Goal: Information Seeking & Learning: Check status

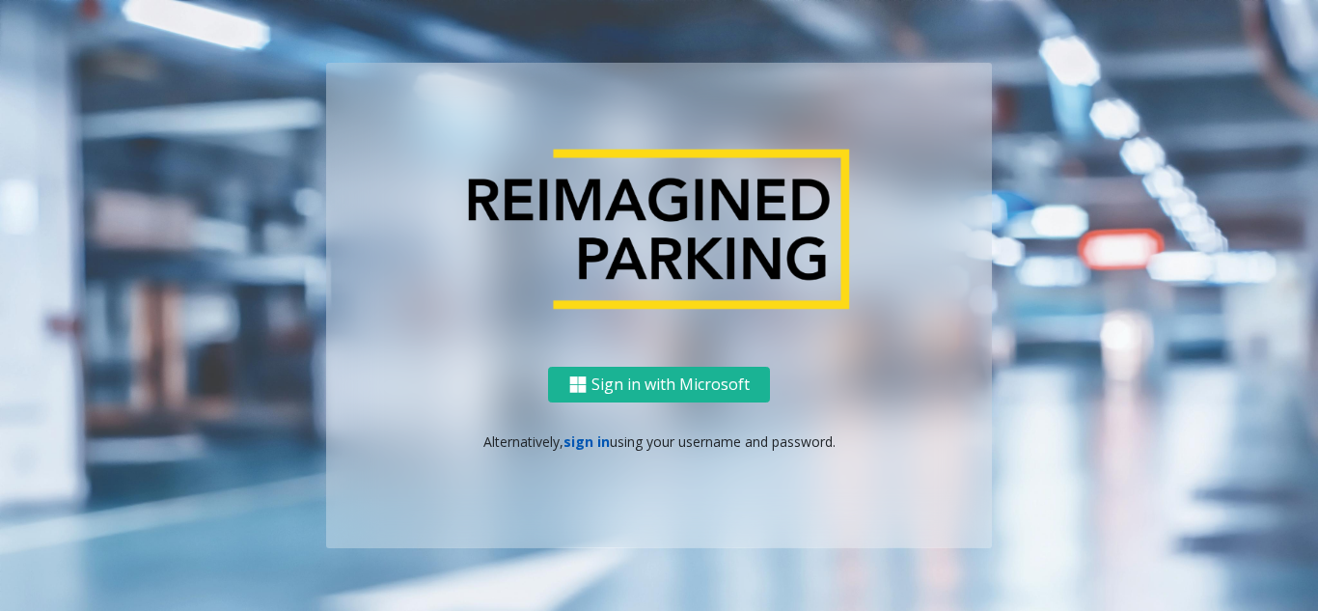
click at [591, 436] on link "sign in" at bounding box center [587, 441] width 46 height 18
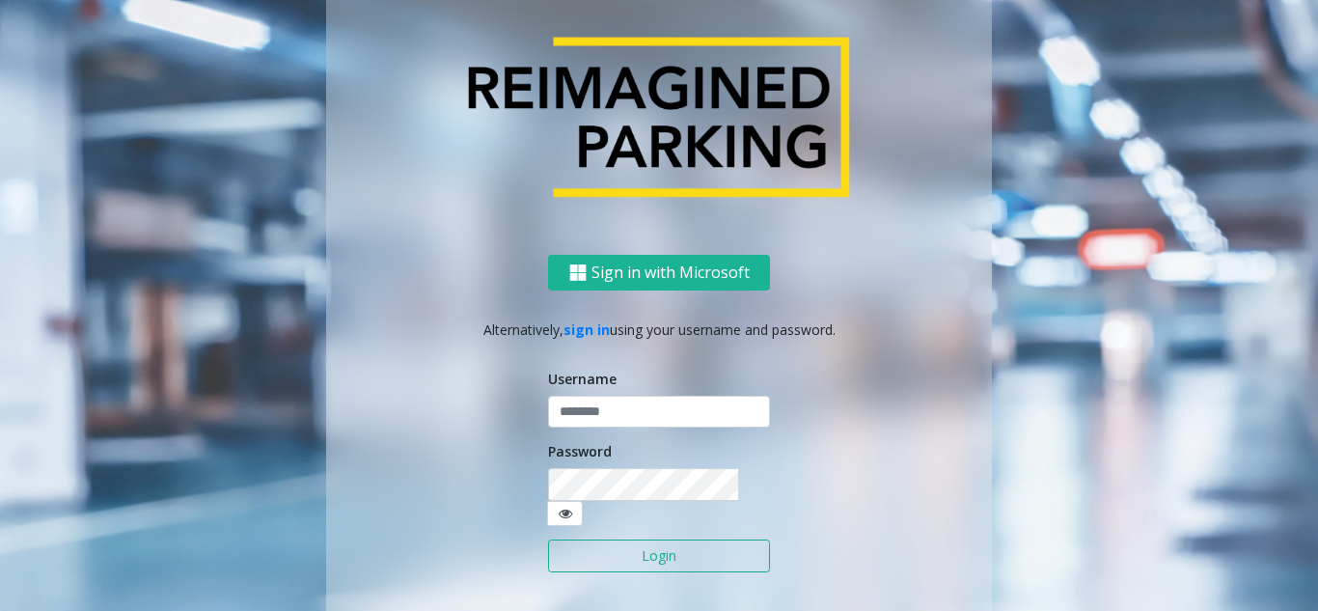
type input "*******"
click at [592, 553] on button "Login" at bounding box center [659, 556] width 222 height 33
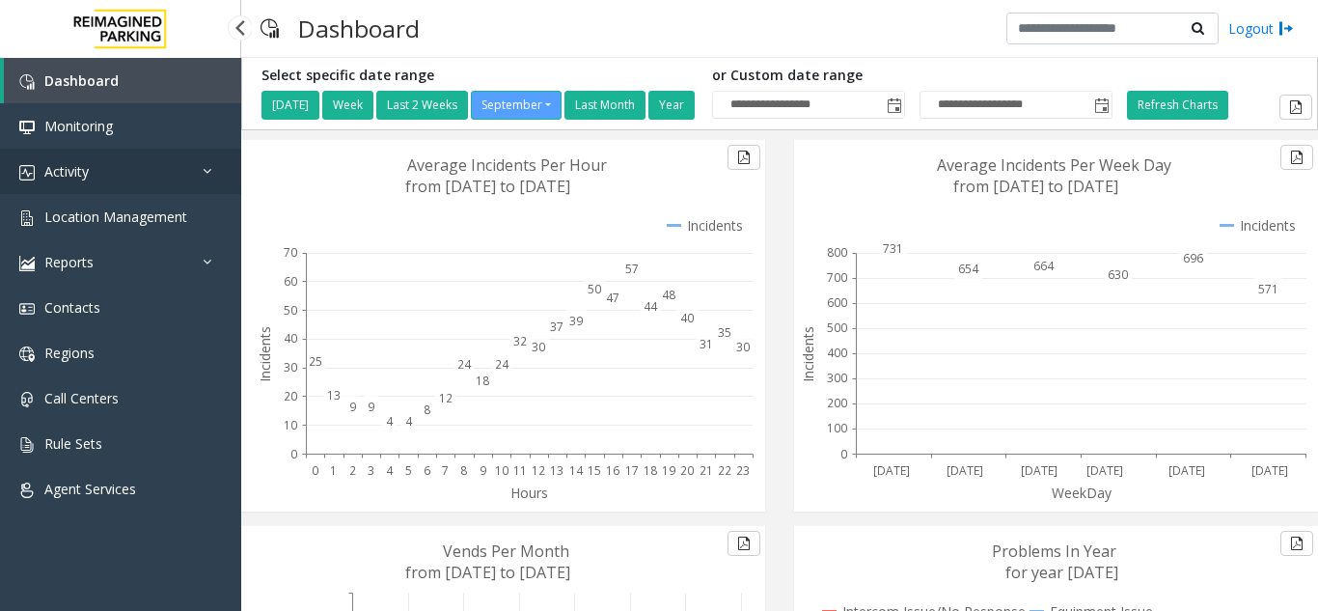
click at [124, 172] on link "Activity" at bounding box center [120, 171] width 241 height 45
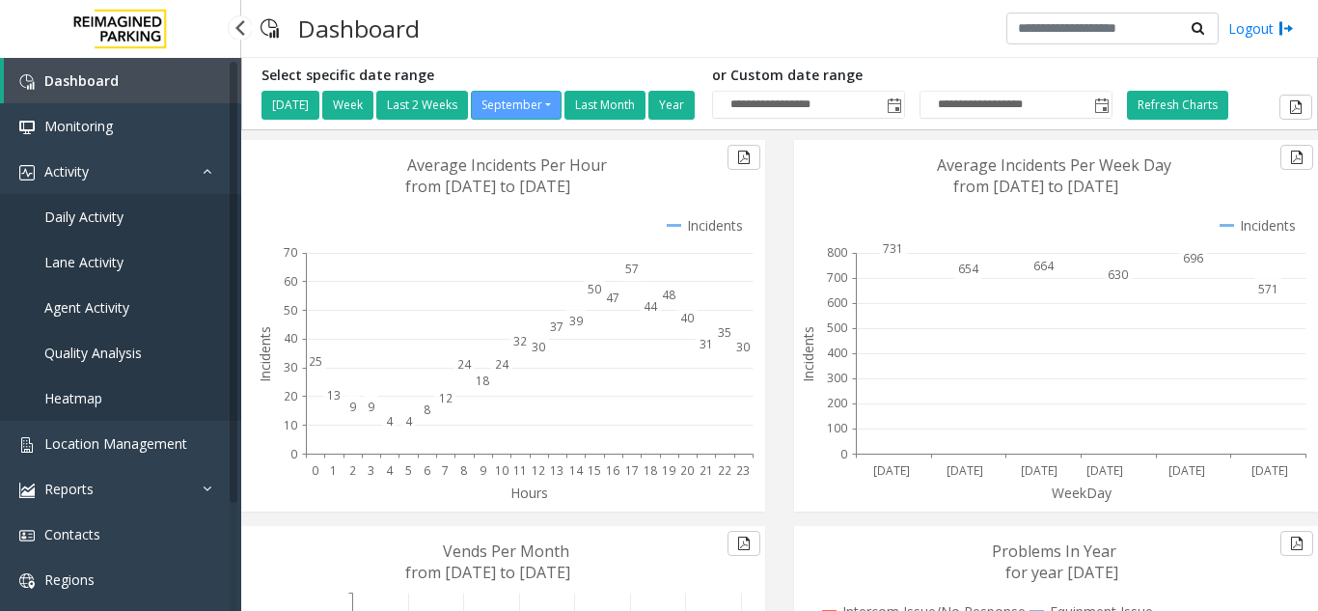
click at [119, 223] on span "Daily Activity" at bounding box center [83, 217] width 79 height 18
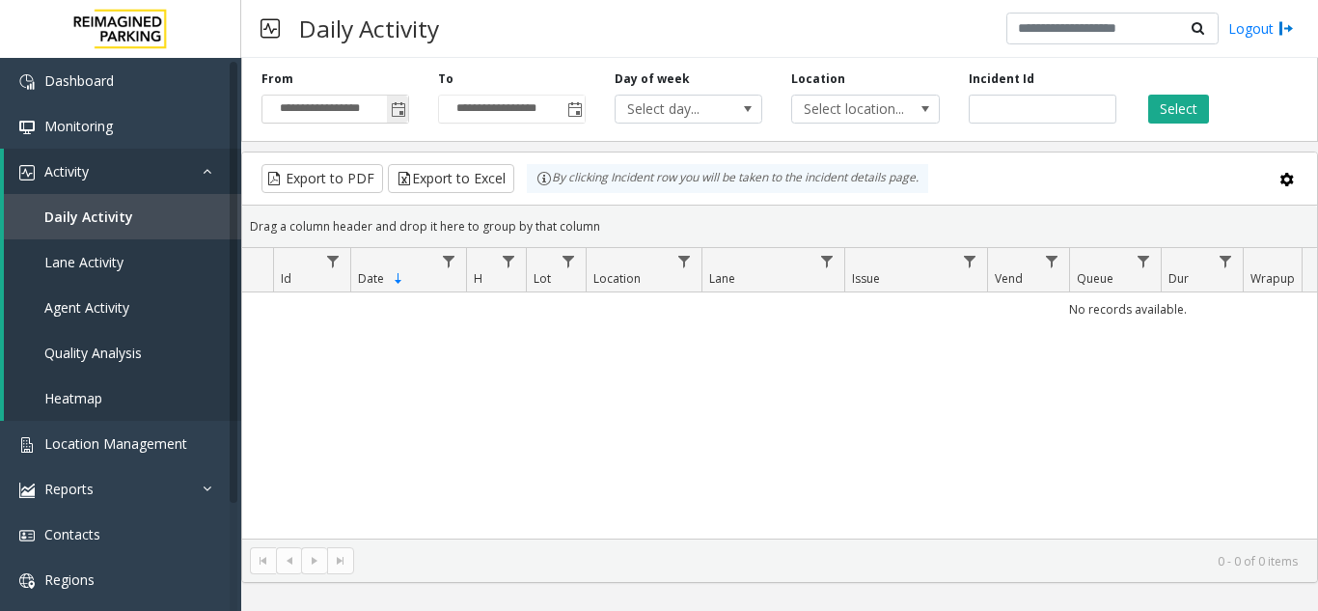
click at [404, 106] on span "Toggle popup" at bounding box center [398, 109] width 15 height 15
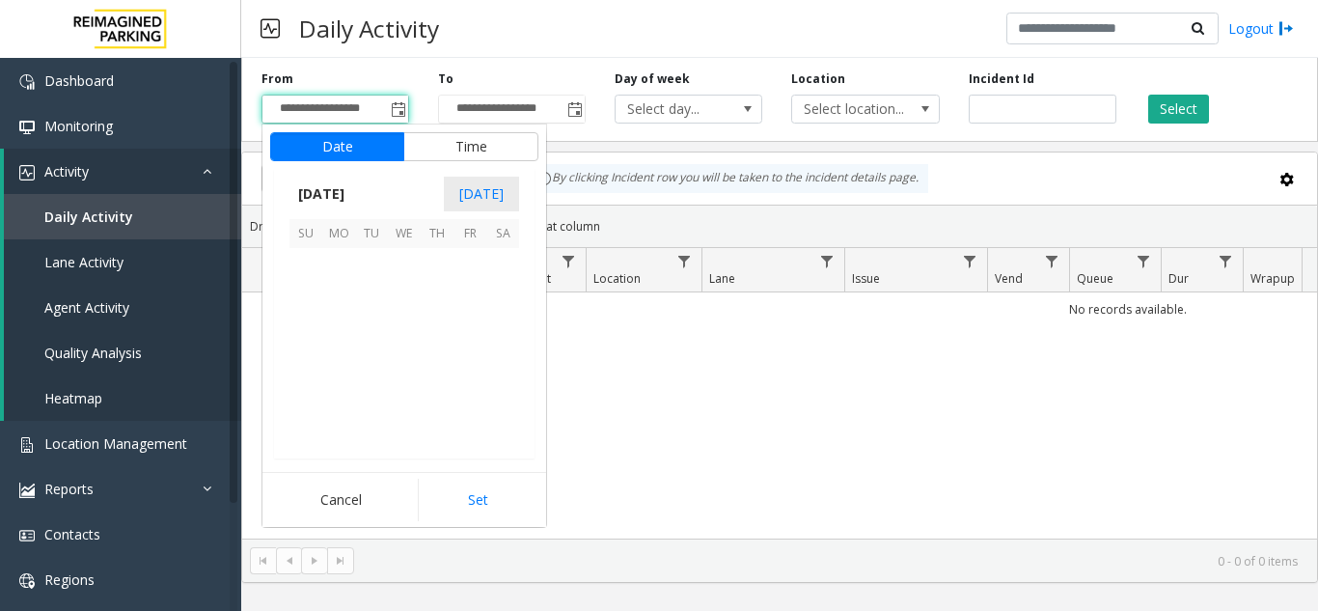
scroll to position [346399, 0]
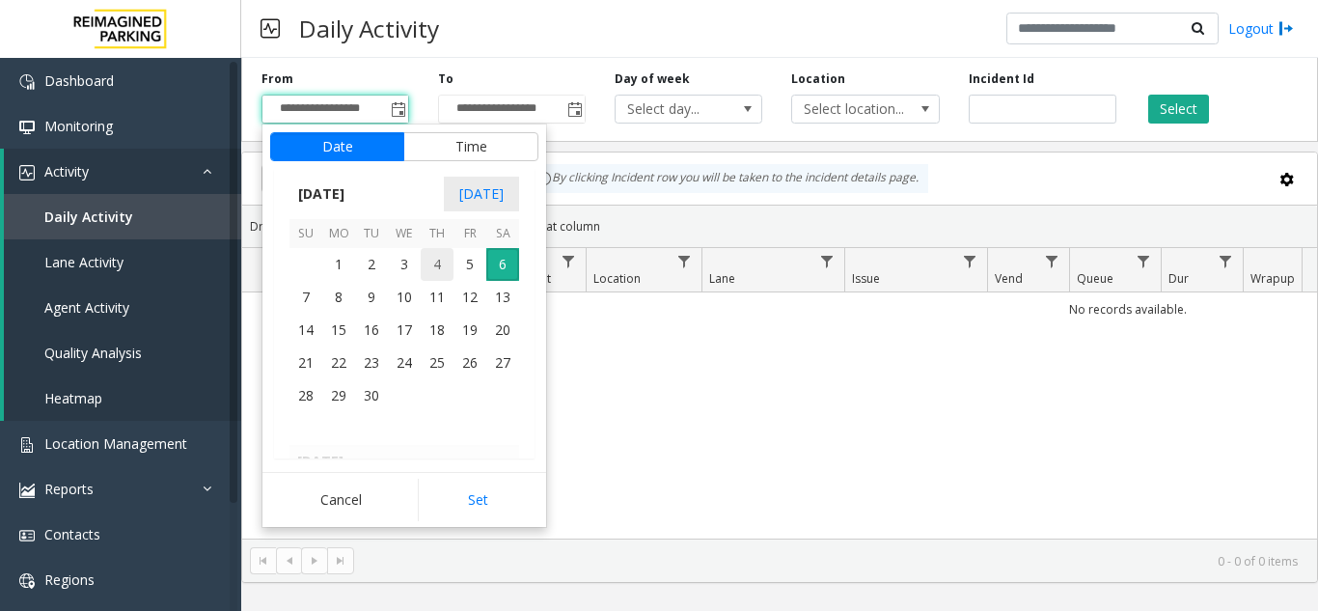
click at [424, 266] on span "4" at bounding box center [437, 264] width 33 height 33
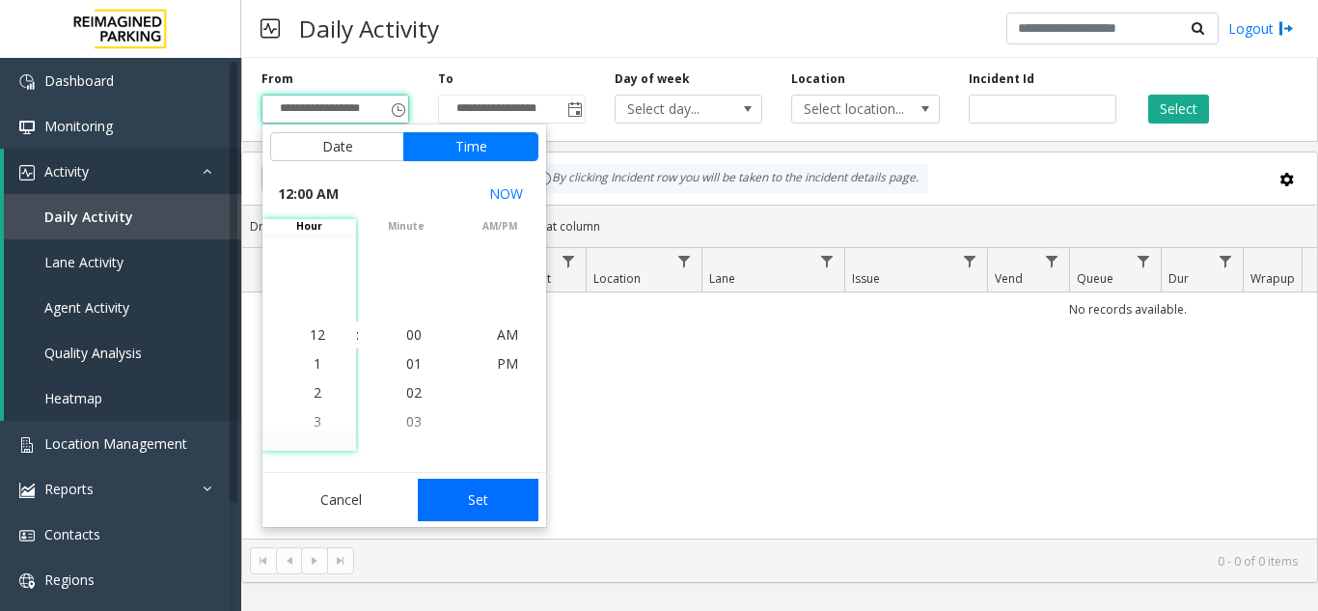
click at [475, 498] on button "Set" at bounding box center [479, 500] width 122 height 42
type input "**********"
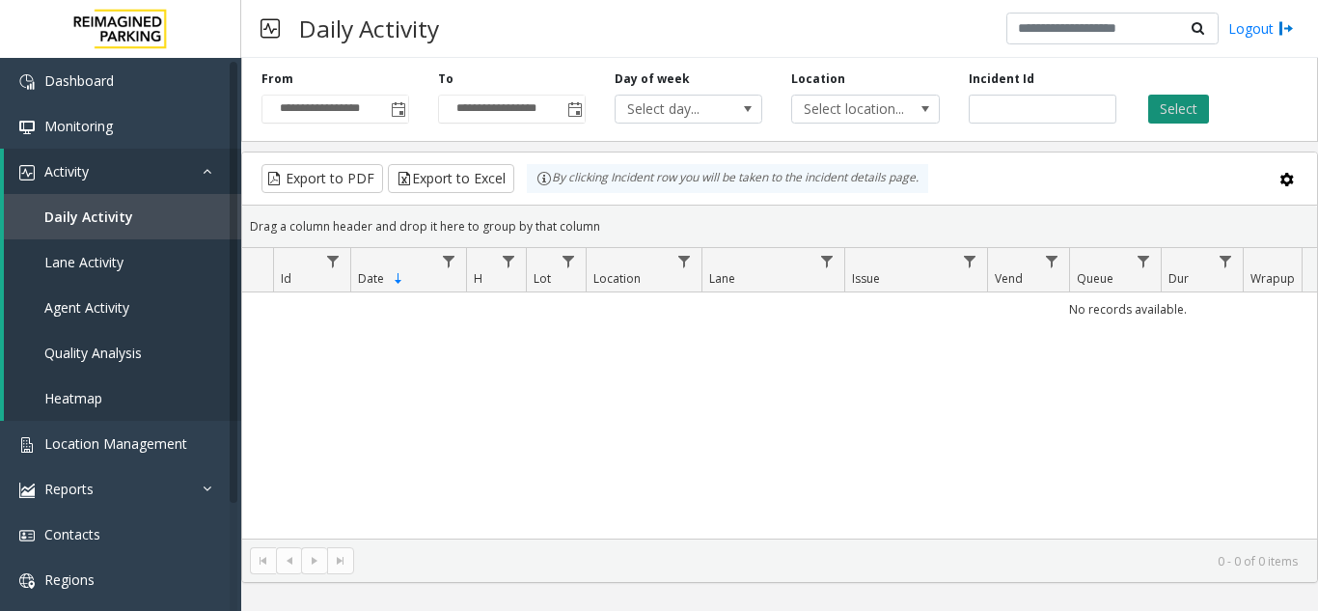
click at [1155, 113] on button "Select" at bounding box center [1179, 109] width 61 height 29
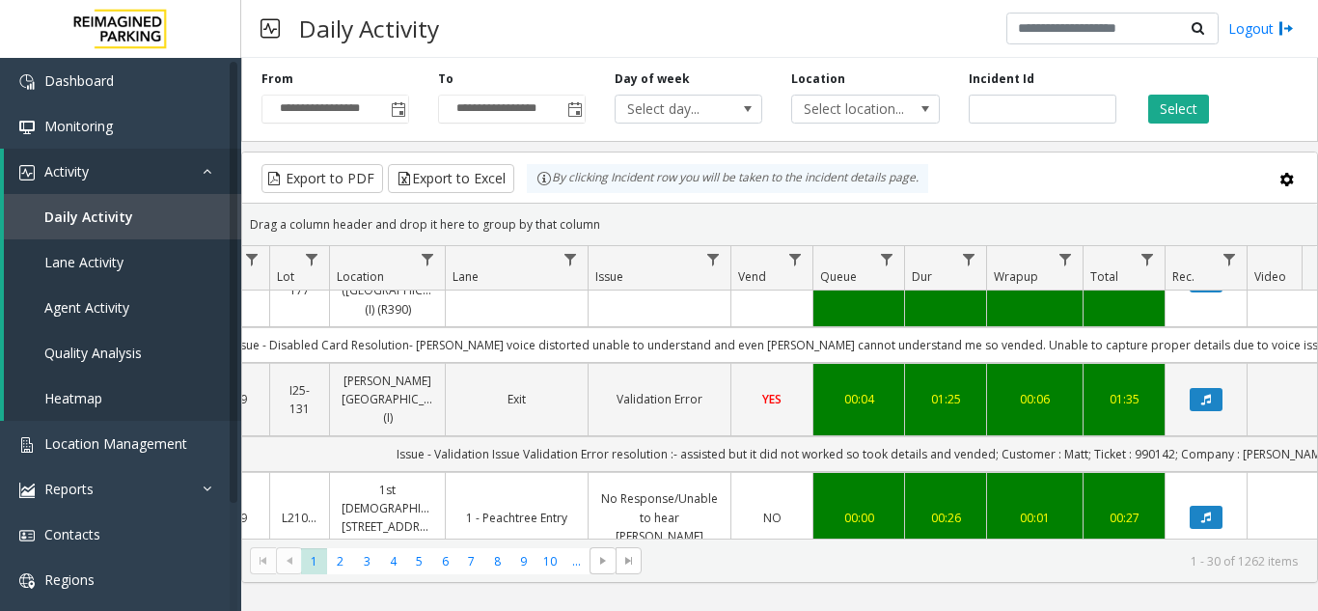
scroll to position [483, 257]
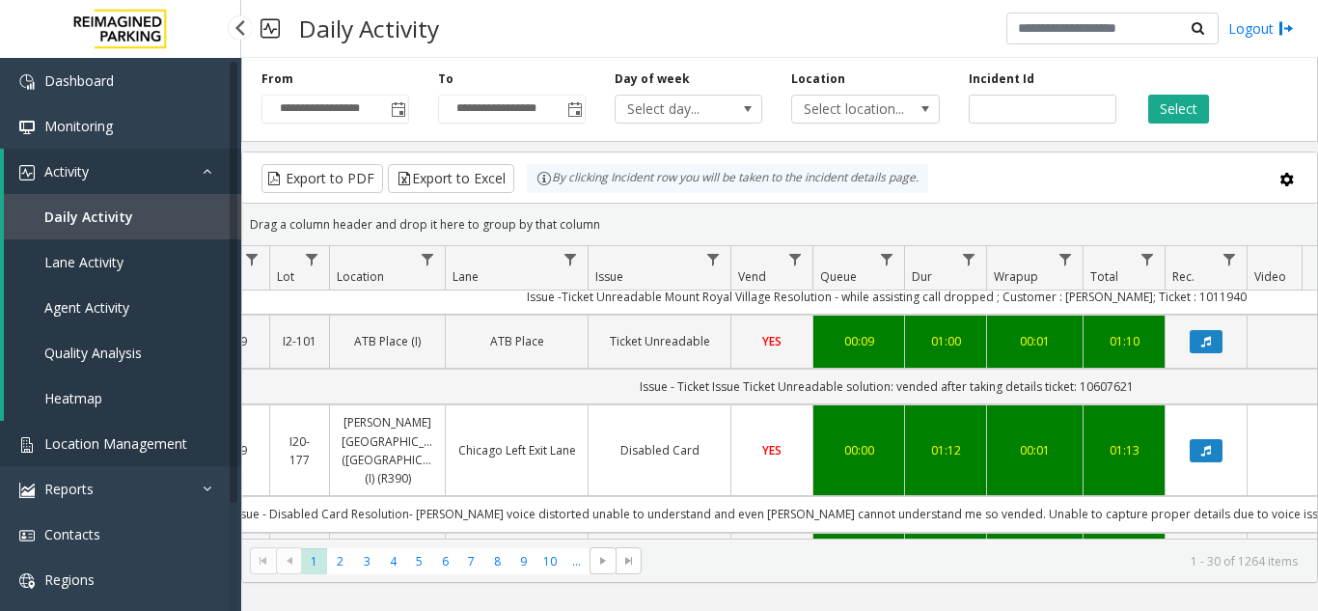
click at [139, 441] on span "Location Management" at bounding box center [115, 443] width 143 height 18
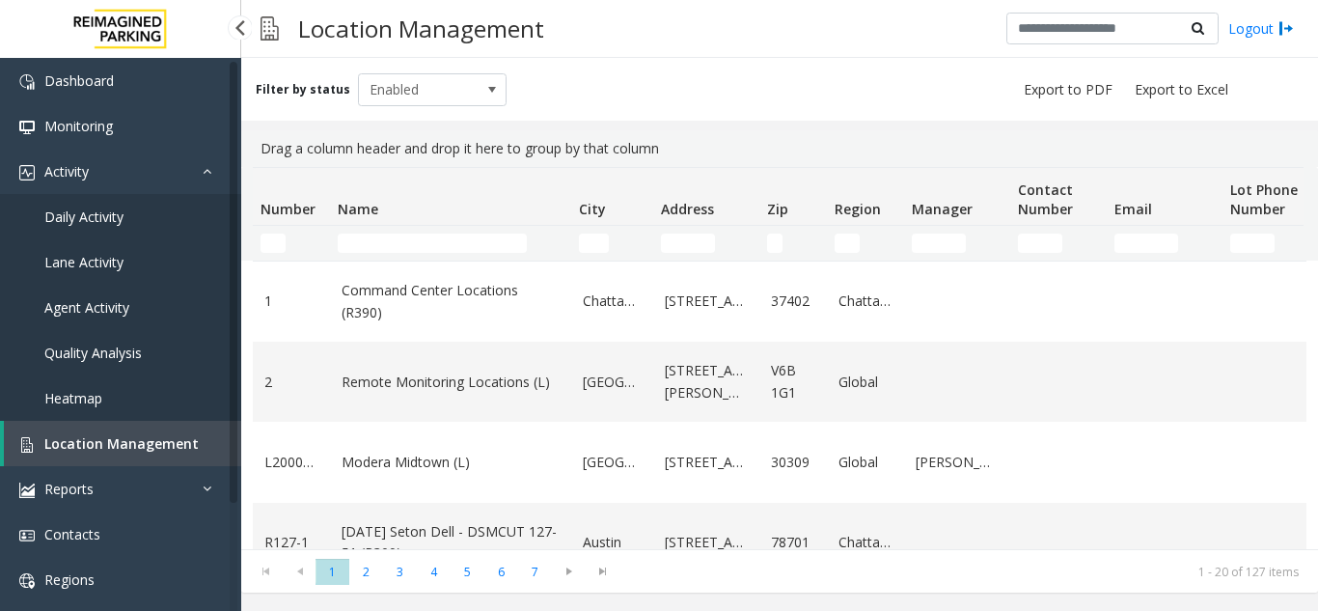
click at [169, 227] on link "Daily Activity" at bounding box center [120, 216] width 241 height 45
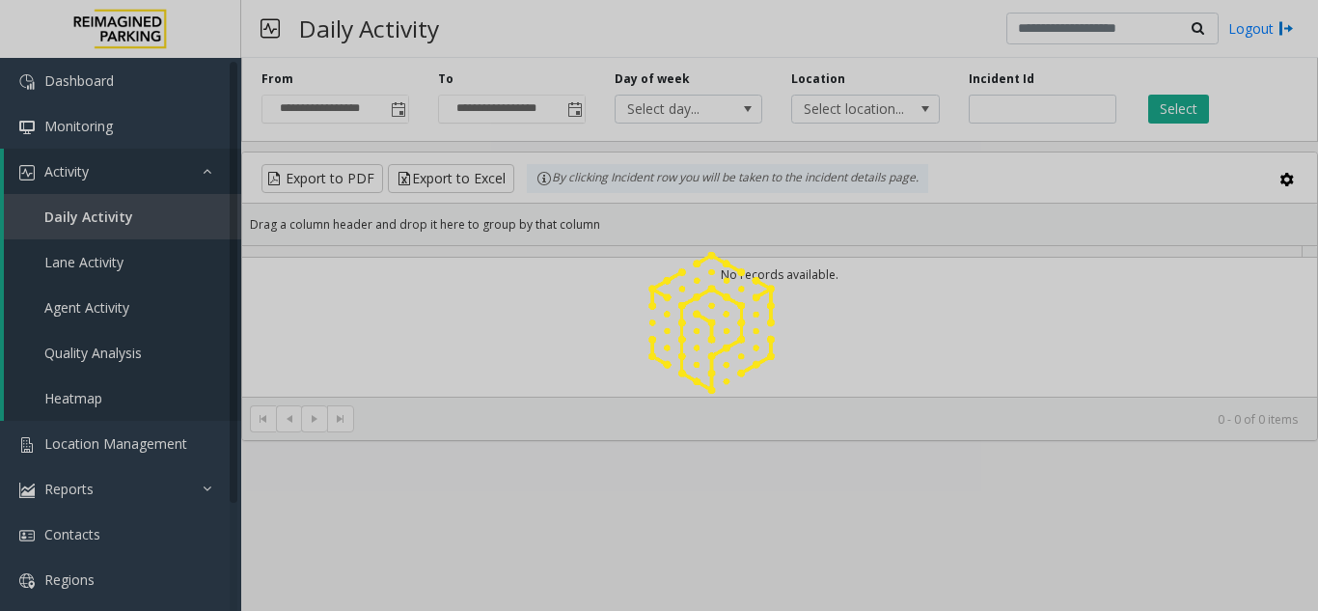
click at [407, 111] on div at bounding box center [659, 305] width 1318 height 611
click at [406, 111] on div at bounding box center [659, 305] width 1318 height 611
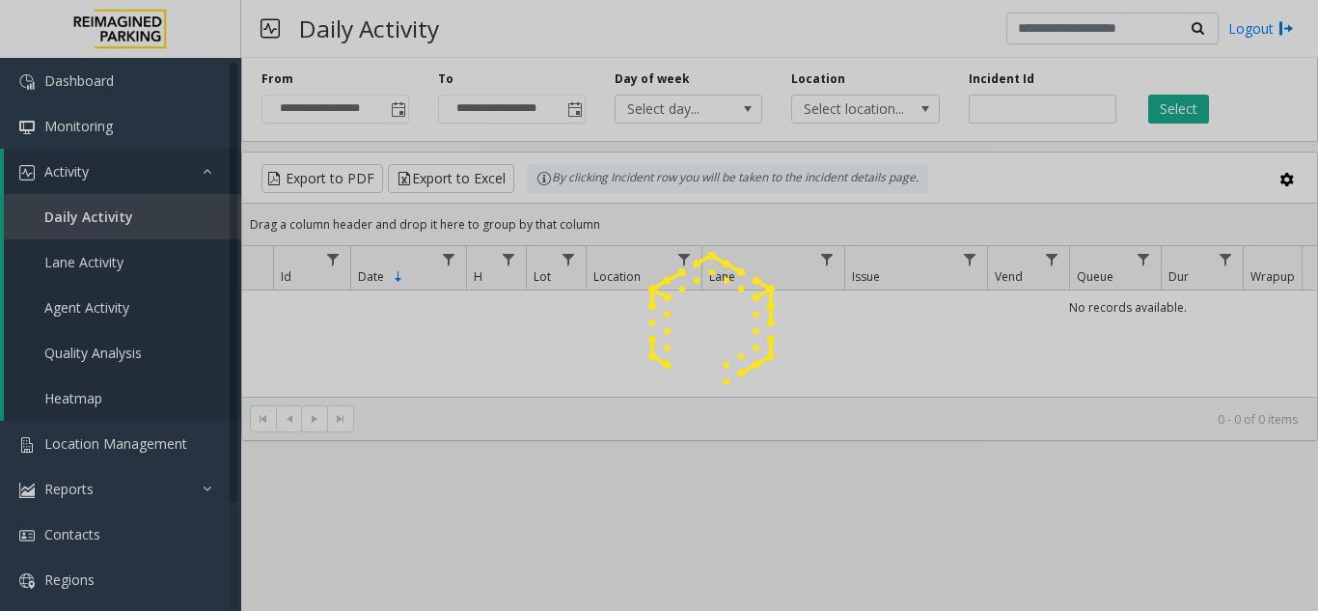
click at [399, 111] on div at bounding box center [659, 305] width 1318 height 611
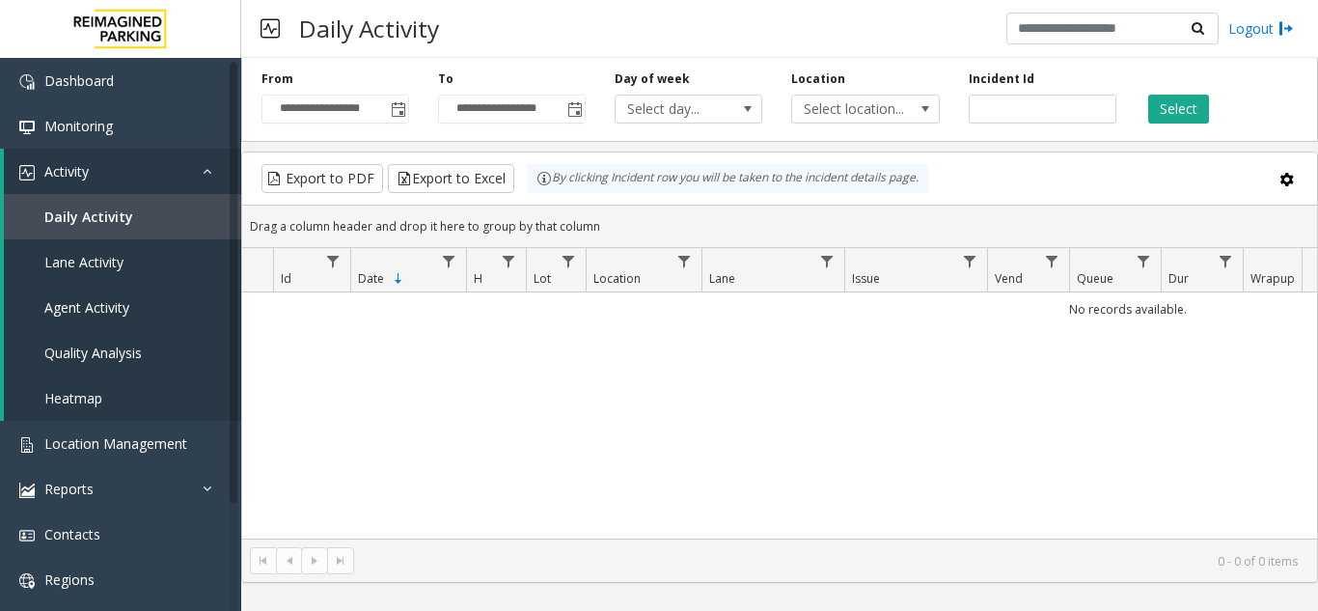
click at [399, 111] on span "Toggle popup" at bounding box center [398, 109] width 15 height 15
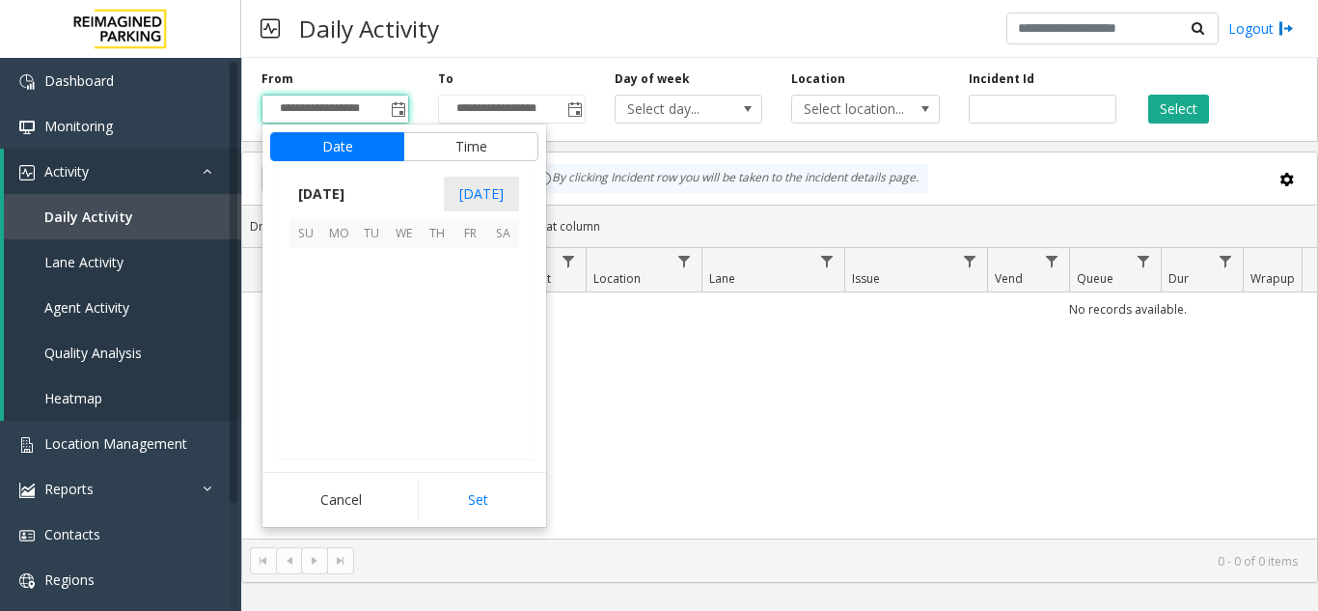
scroll to position [346399, 0]
click at [463, 272] on span "5" at bounding box center [470, 264] width 33 height 33
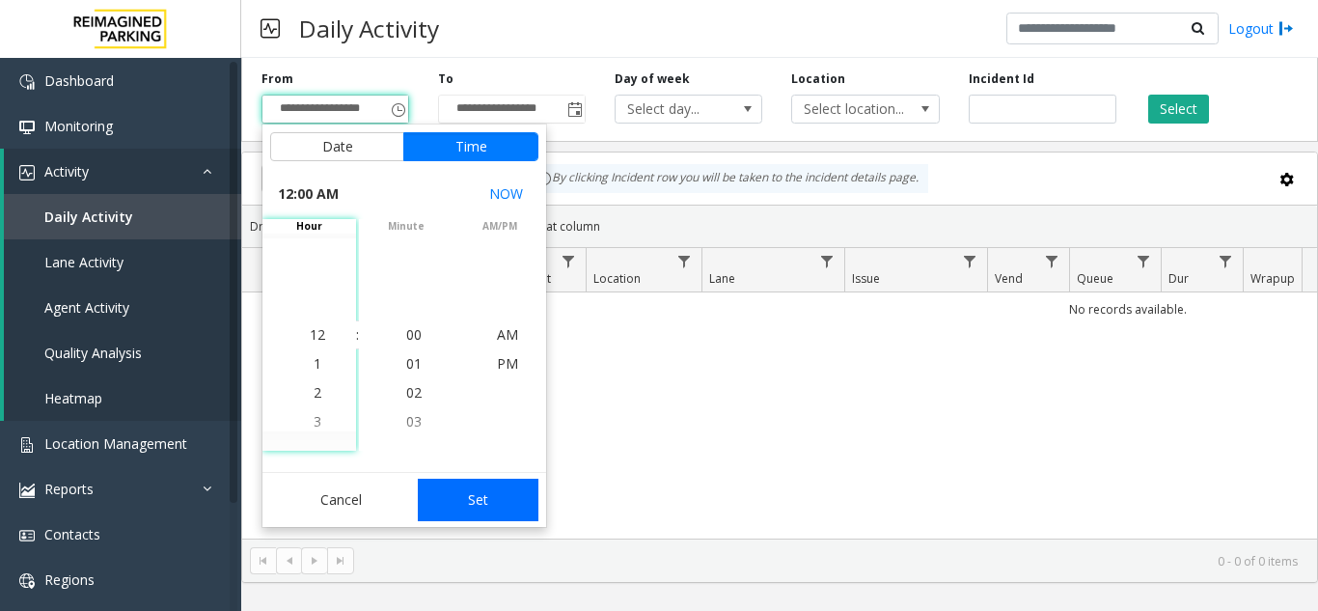
click at [480, 515] on button "Set" at bounding box center [479, 500] width 122 height 42
type input "**********"
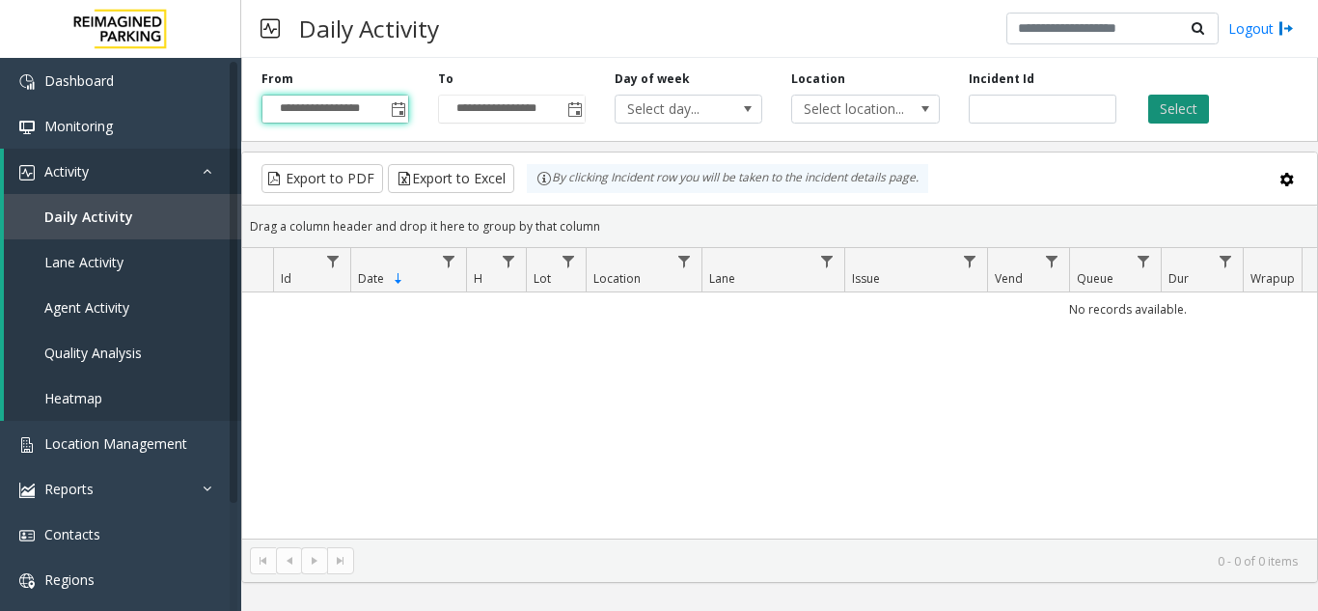
click at [1183, 108] on button "Select" at bounding box center [1179, 109] width 61 height 29
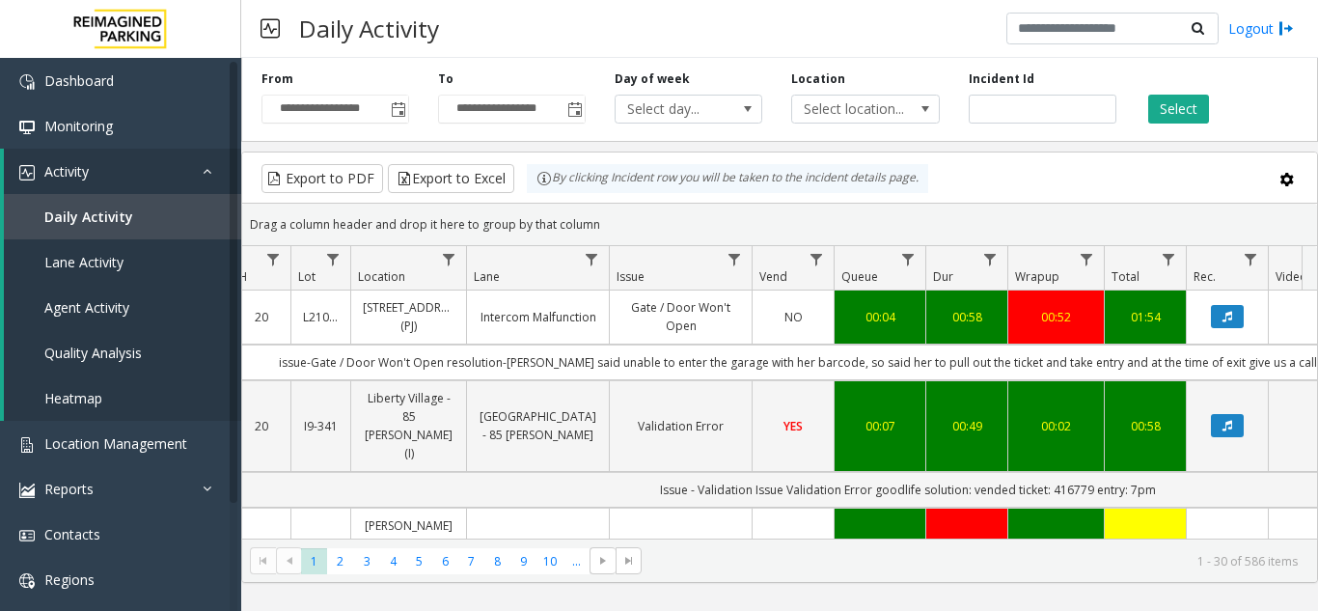
drag, startPoint x: 890, startPoint y: 529, endPoint x: 920, endPoint y: 524, distance: 30.3
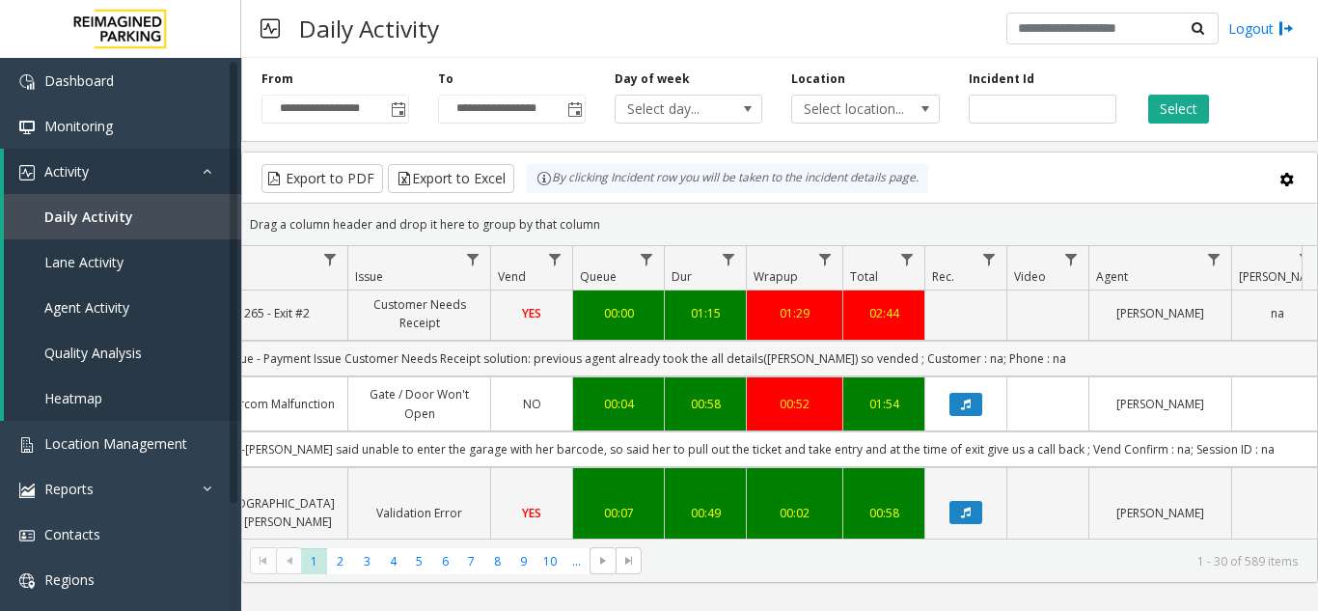
scroll to position [0, 497]
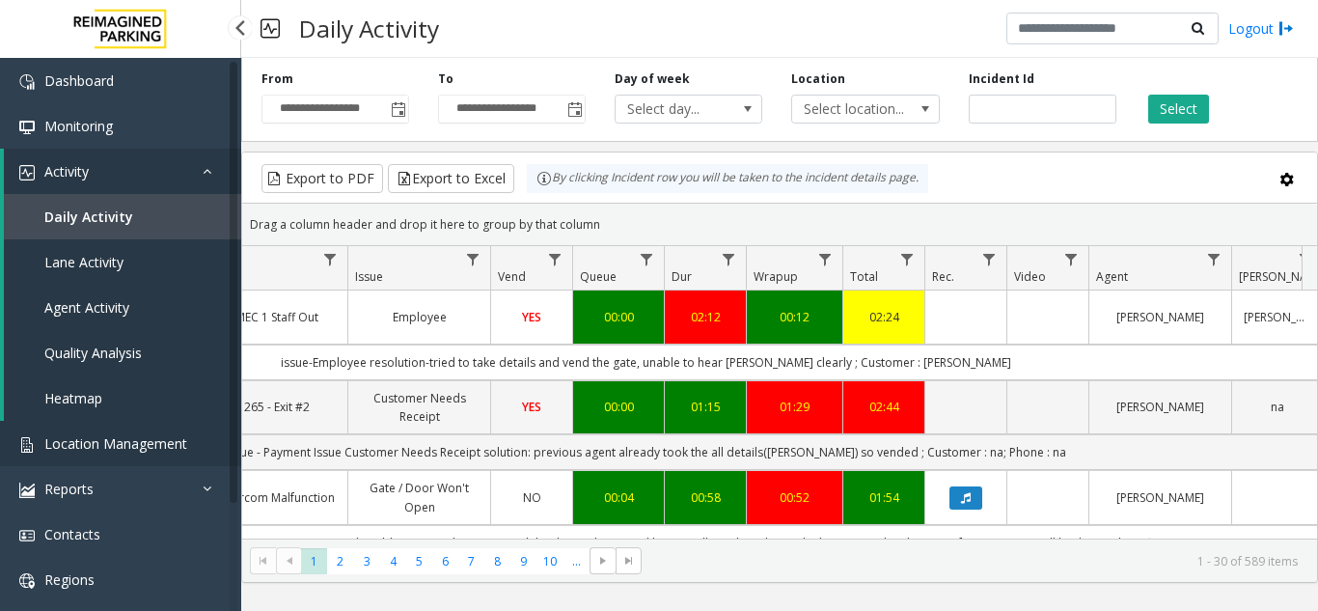
click at [104, 444] on span "Location Management" at bounding box center [115, 443] width 143 height 18
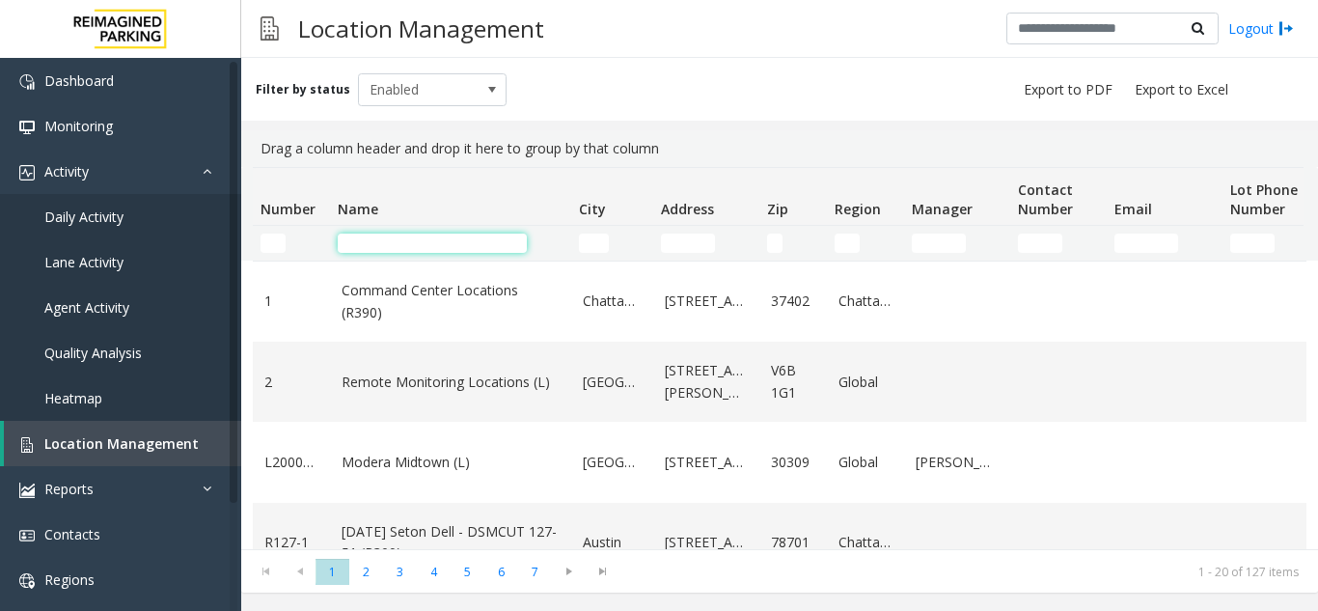
click at [390, 239] on input "Name Filter" at bounding box center [432, 243] width 189 height 19
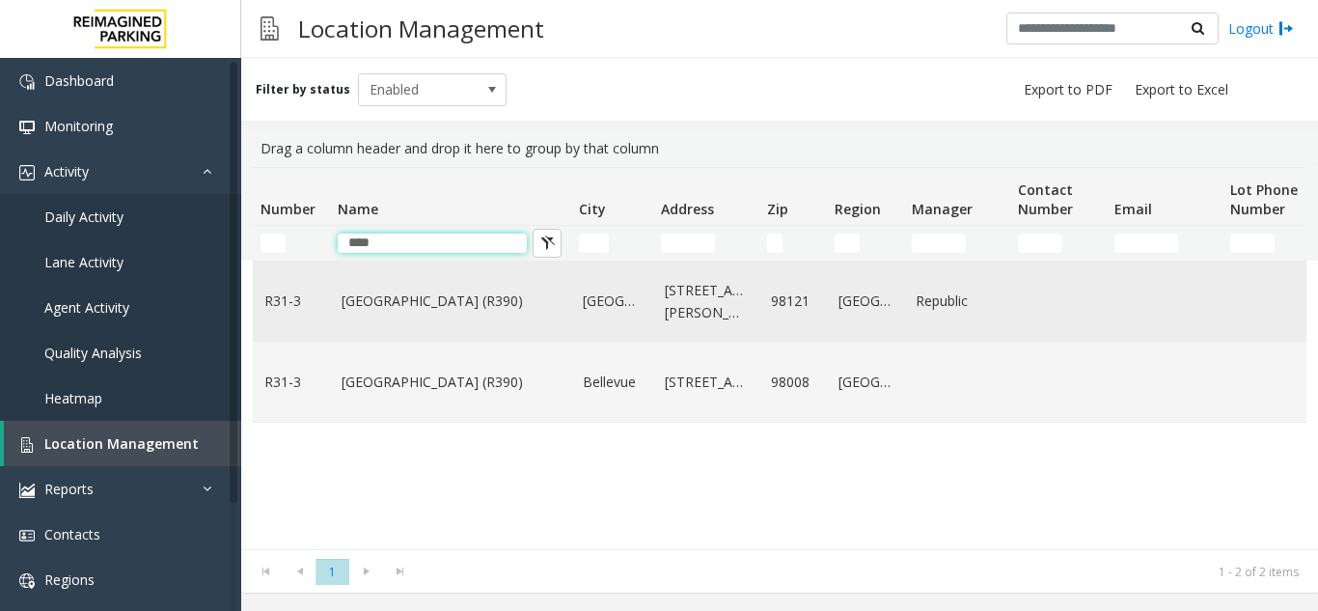
type input "****"
click at [407, 321] on td "[GEOGRAPHIC_DATA] (R390)" at bounding box center [450, 302] width 241 height 80
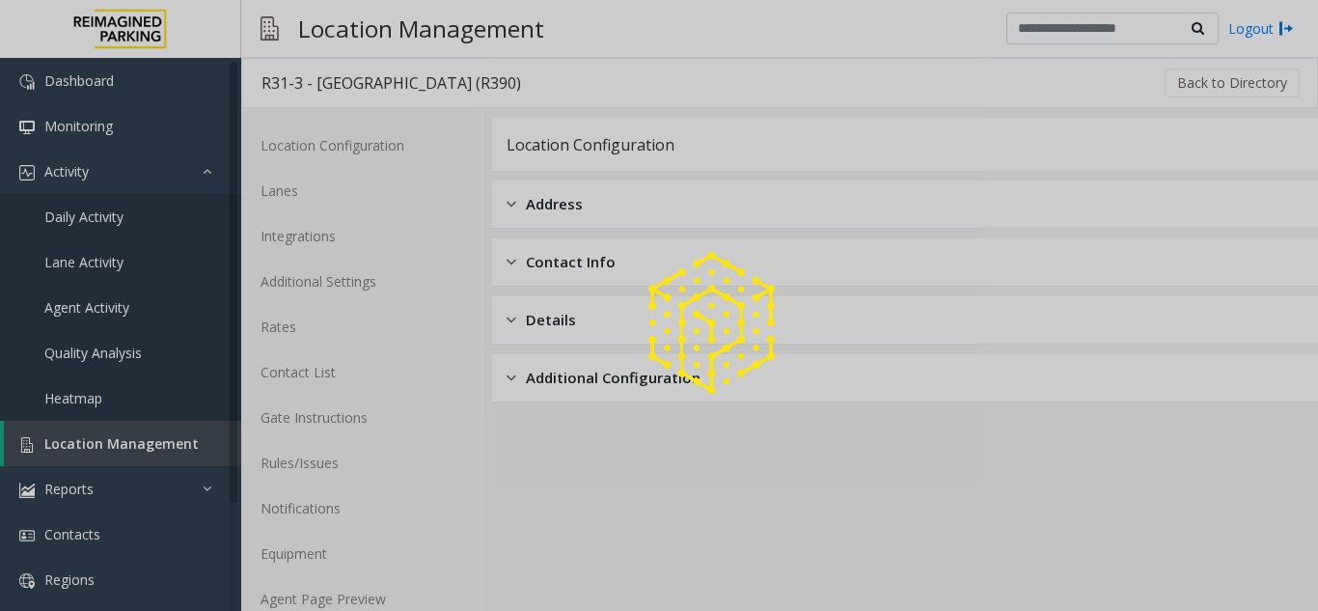
click at [327, 595] on div at bounding box center [659, 305] width 1318 height 611
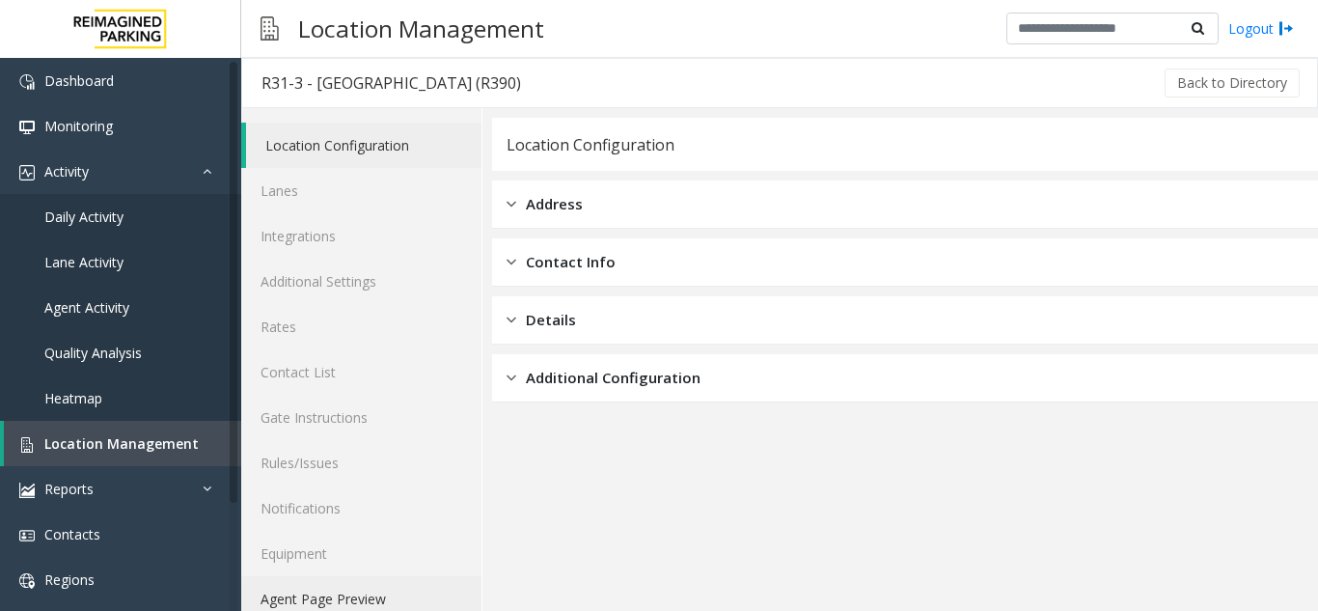
click at [327, 595] on link "Agent Page Preview" at bounding box center [361, 598] width 240 height 45
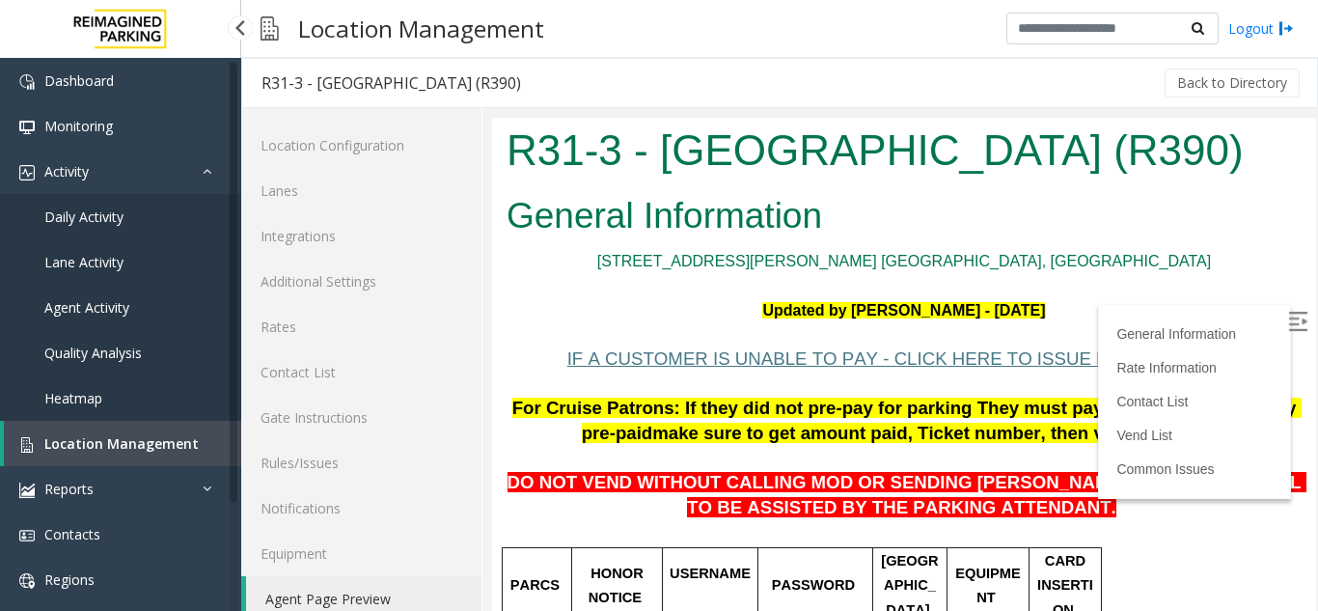
click at [175, 449] on span "Location Management" at bounding box center [121, 443] width 154 height 18
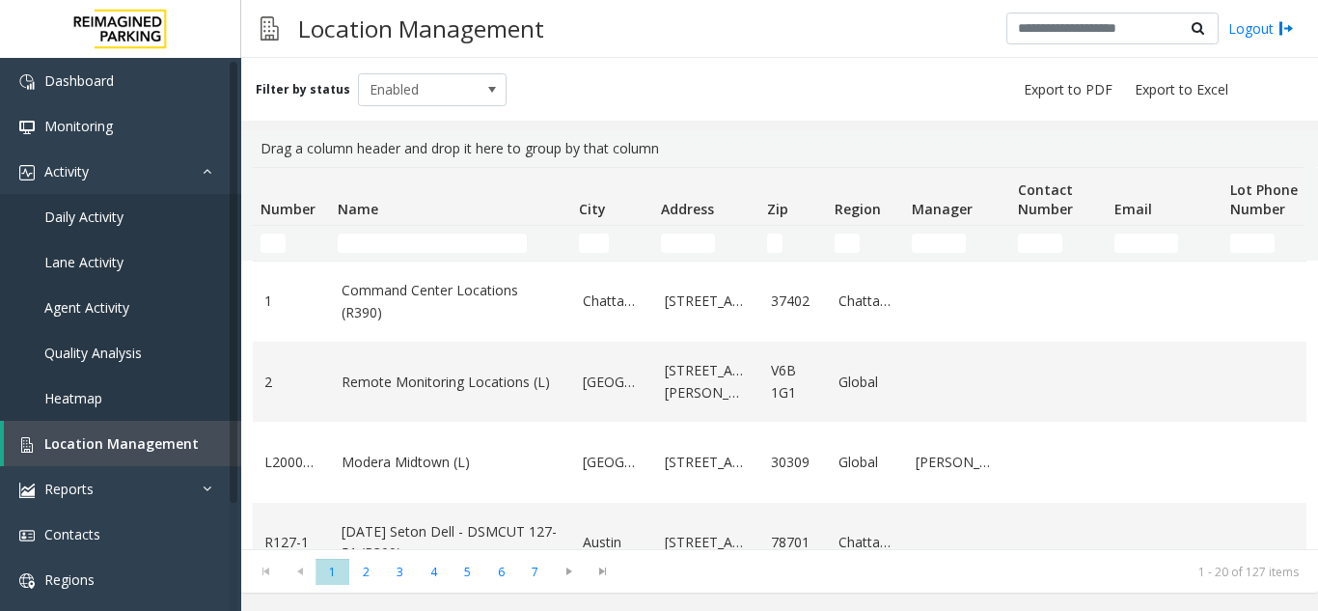
click at [279, 260] on td "Number Filter" at bounding box center [291, 243] width 77 height 35
click at [430, 246] on input "Name Filter" at bounding box center [432, 243] width 189 height 19
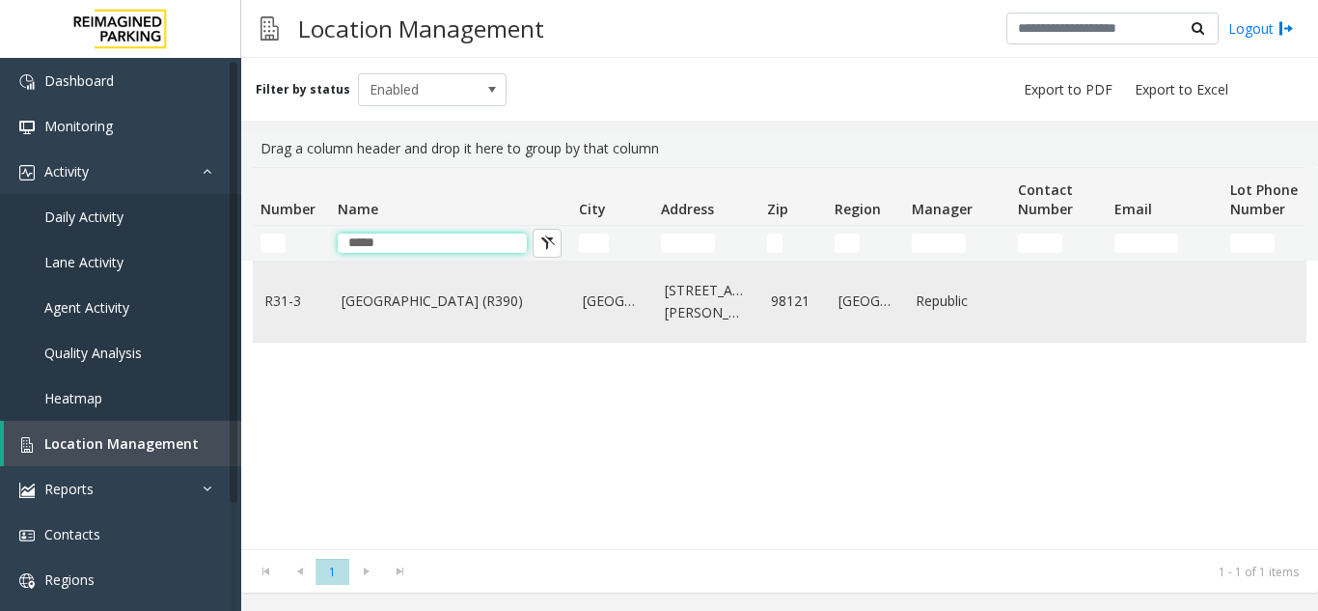
type input "****"
click at [428, 322] on td "[GEOGRAPHIC_DATA] (R390)" at bounding box center [450, 302] width 241 height 80
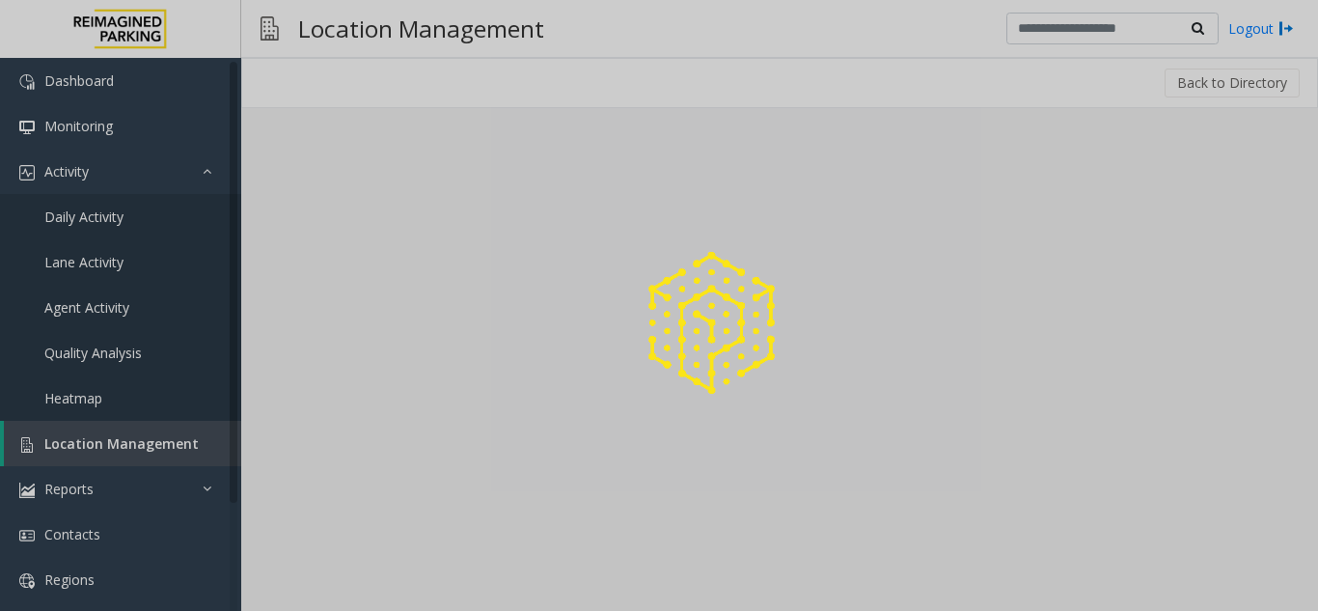
click at [353, 598] on div at bounding box center [659, 305] width 1318 height 611
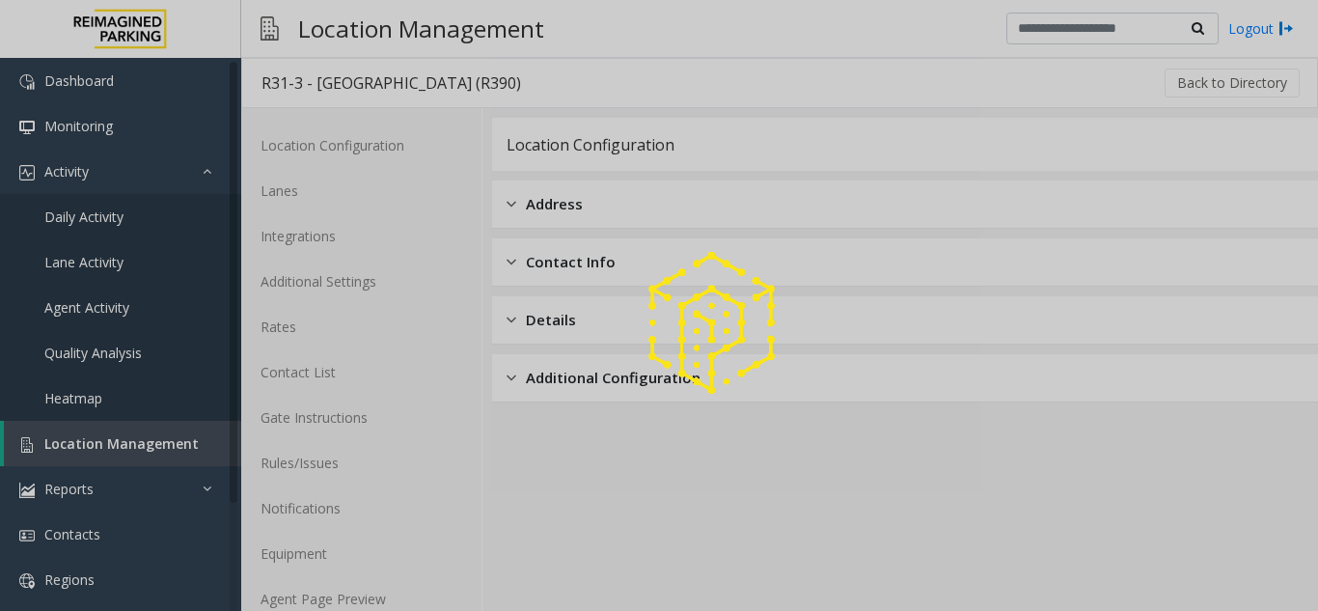
click at [353, 598] on div at bounding box center [659, 305] width 1318 height 611
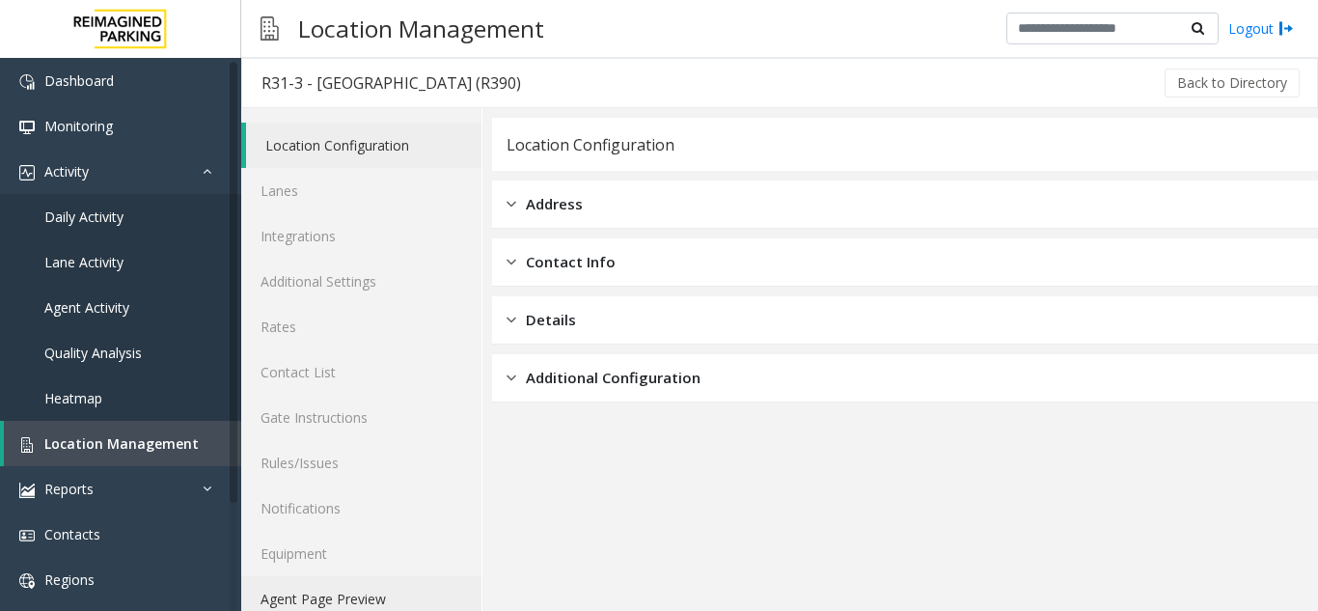
click at [353, 598] on link "Agent Page Preview" at bounding box center [361, 598] width 240 height 45
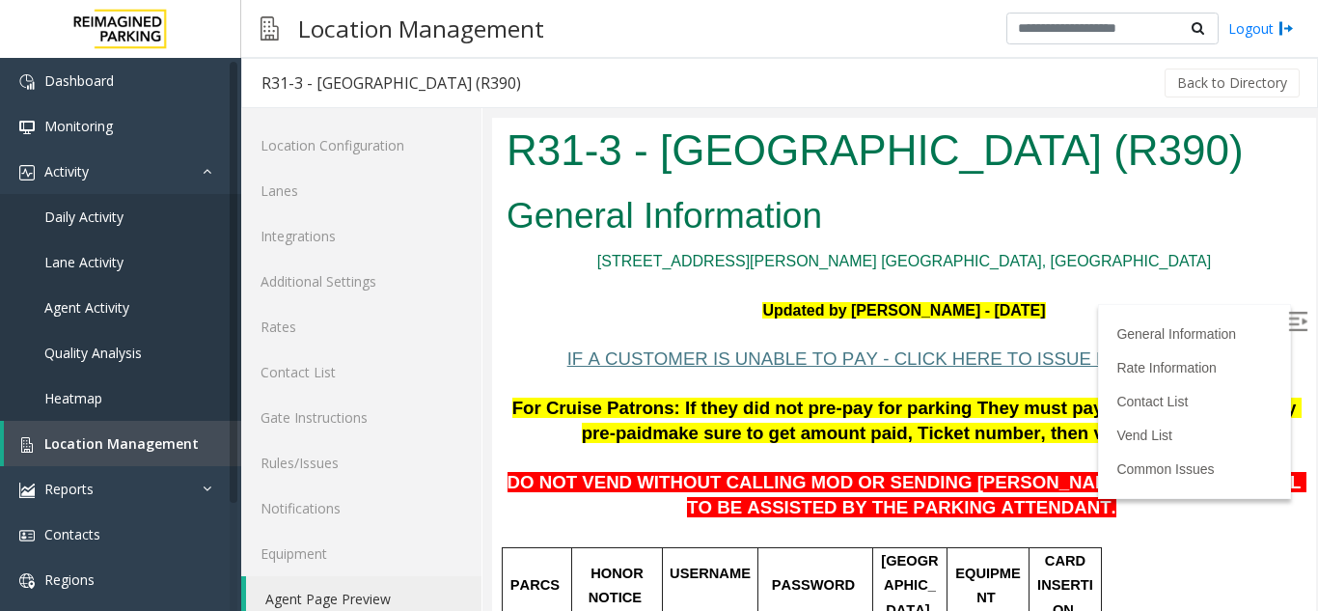
click at [1288, 330] on img at bounding box center [1297, 321] width 19 height 19
click at [180, 430] on link "Location Management" at bounding box center [122, 443] width 237 height 45
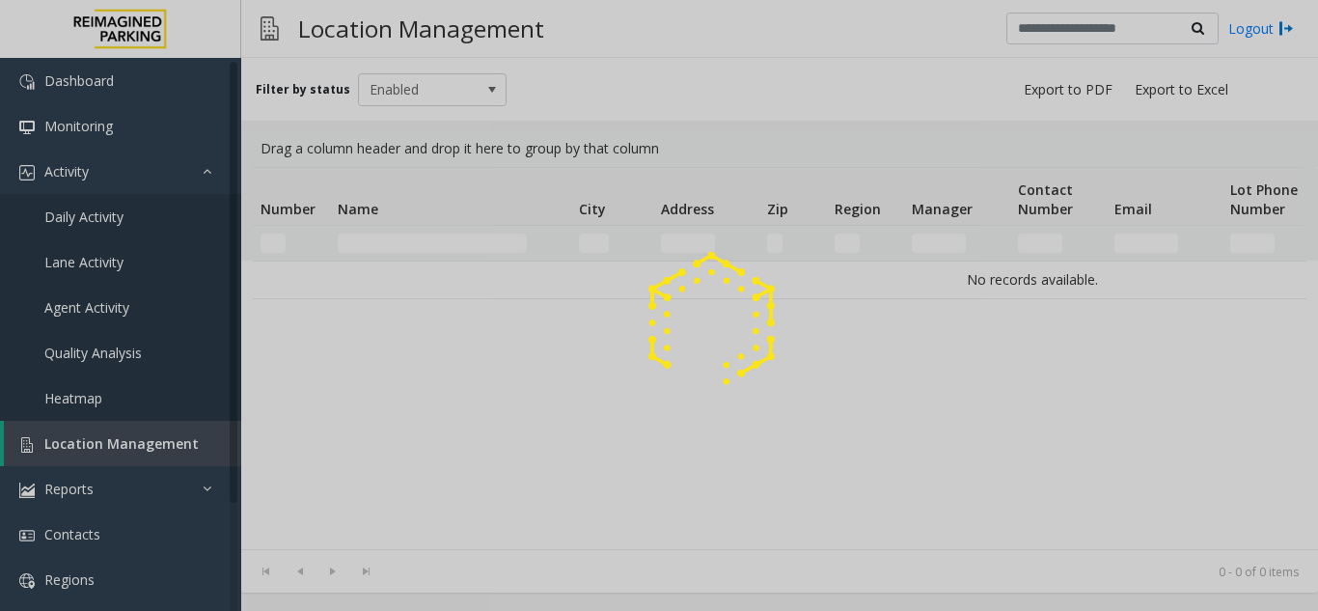
click at [680, 249] on img at bounding box center [711, 322] width 157 height 157
click at [692, 242] on div at bounding box center [659, 305] width 1318 height 611
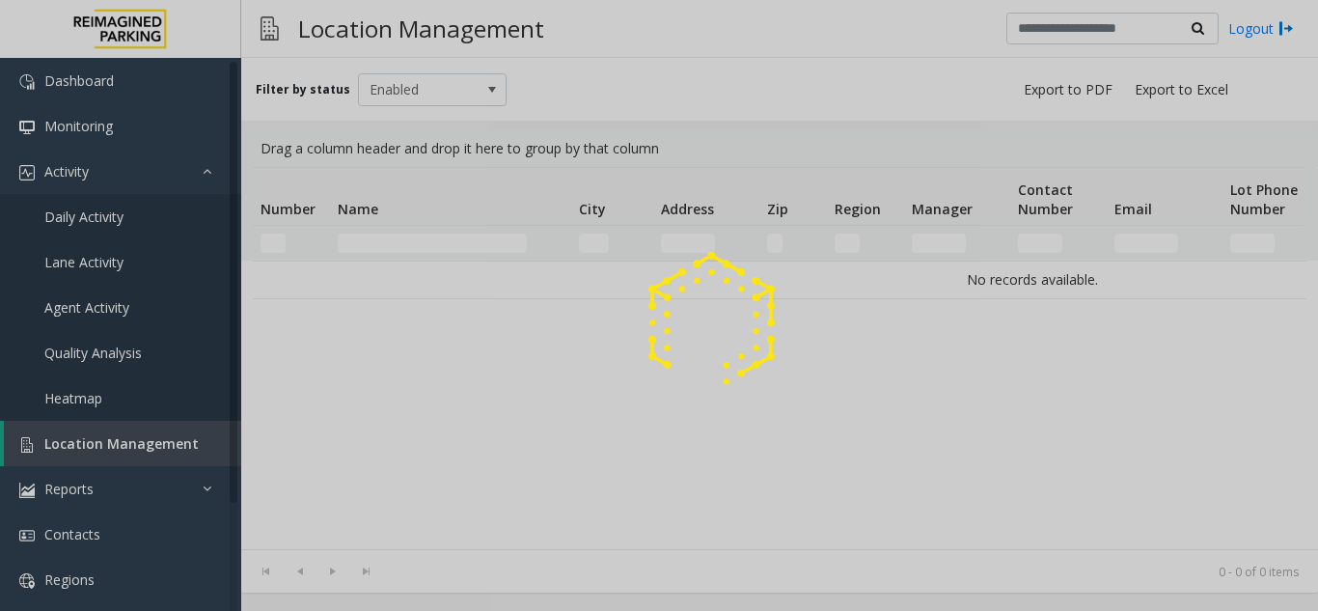
click at [692, 242] on div at bounding box center [659, 305] width 1318 height 611
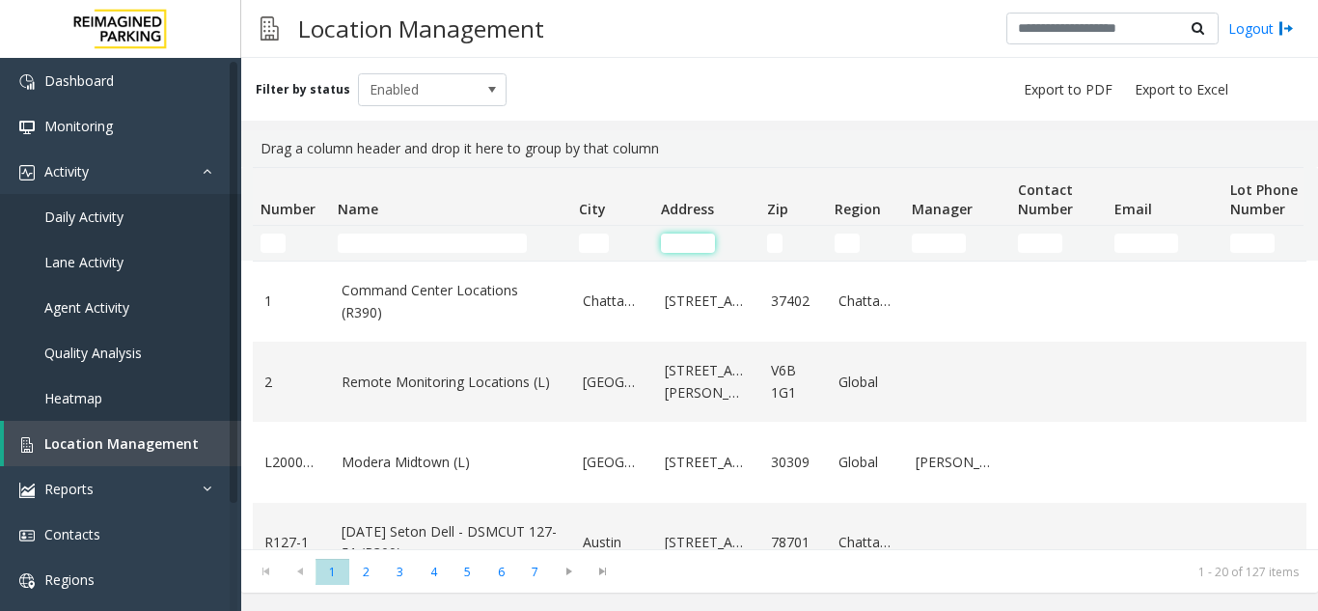
click at [692, 242] on input "Address Filter" at bounding box center [688, 243] width 54 height 19
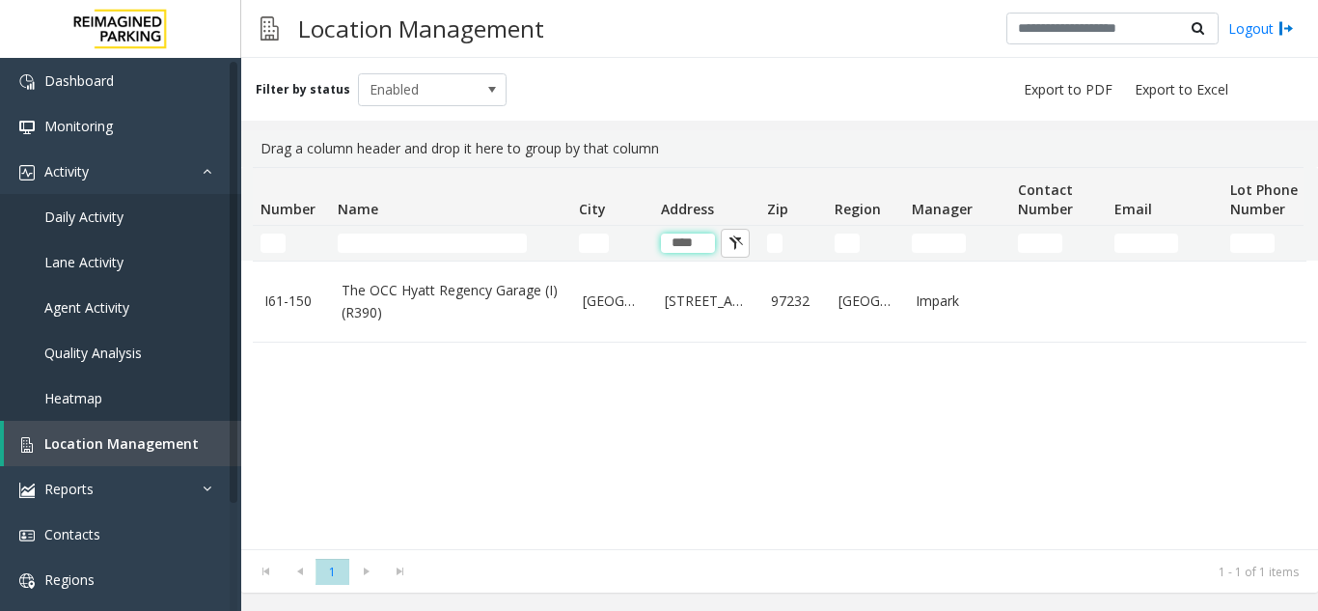
type input "****"
click at [104, 447] on span "Location Management" at bounding box center [121, 443] width 154 height 18
click at [109, 443] on span "Location Management" at bounding box center [121, 443] width 154 height 18
click at [701, 248] on input "****" at bounding box center [688, 243] width 54 height 19
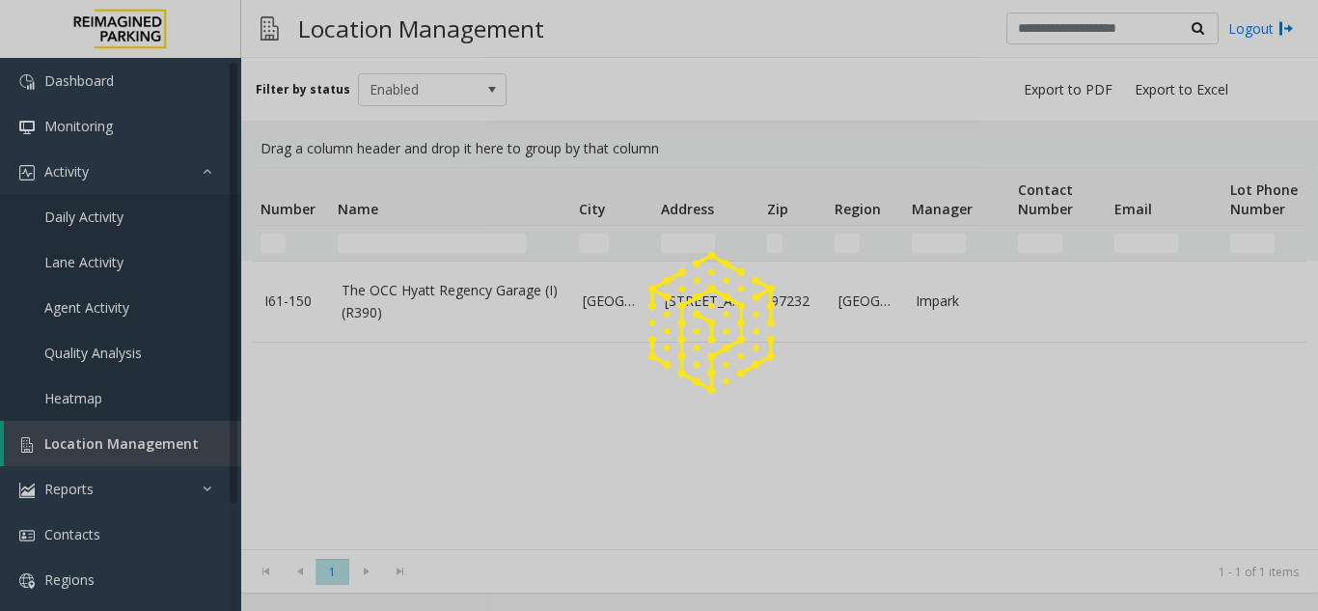
click at [153, 434] on div at bounding box center [659, 305] width 1318 height 611
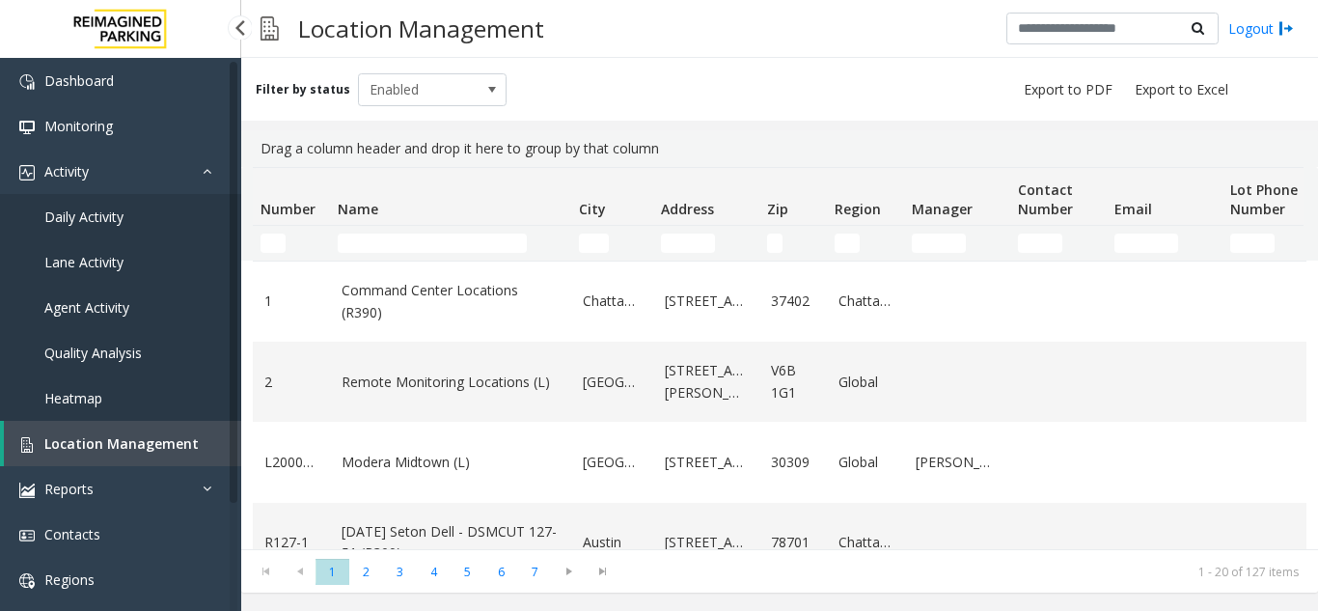
click at [146, 458] on link "Location Management" at bounding box center [122, 443] width 237 height 45
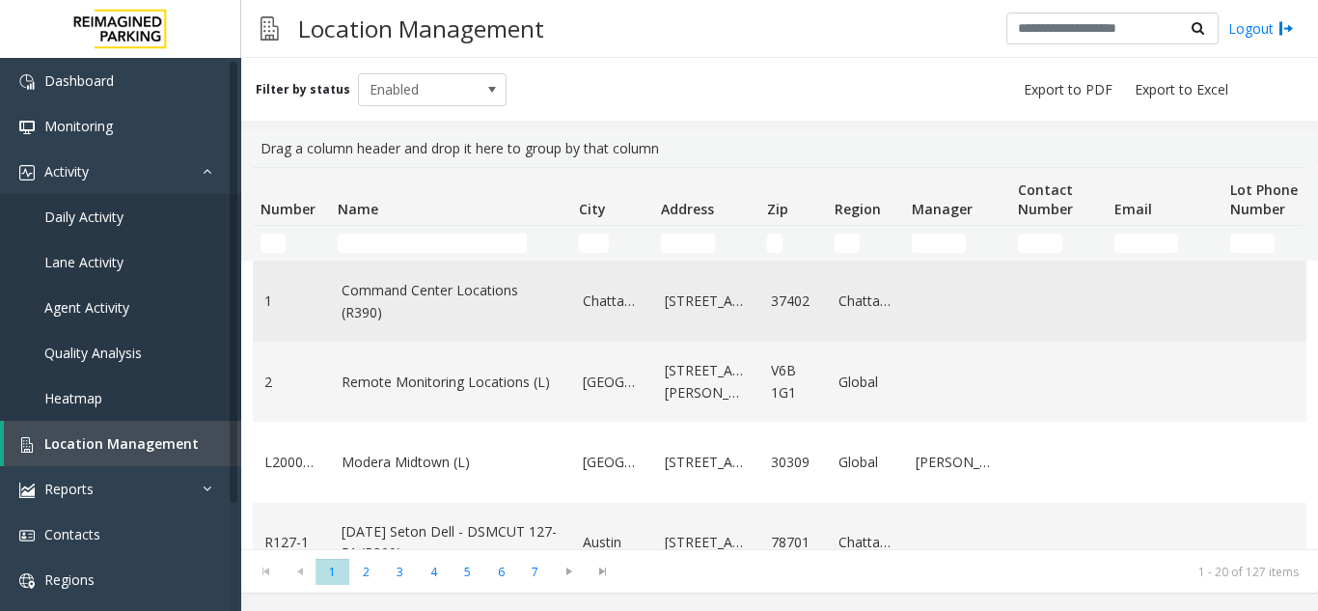
click at [350, 266] on td "Command Center Locations (R390)" at bounding box center [450, 302] width 241 height 80
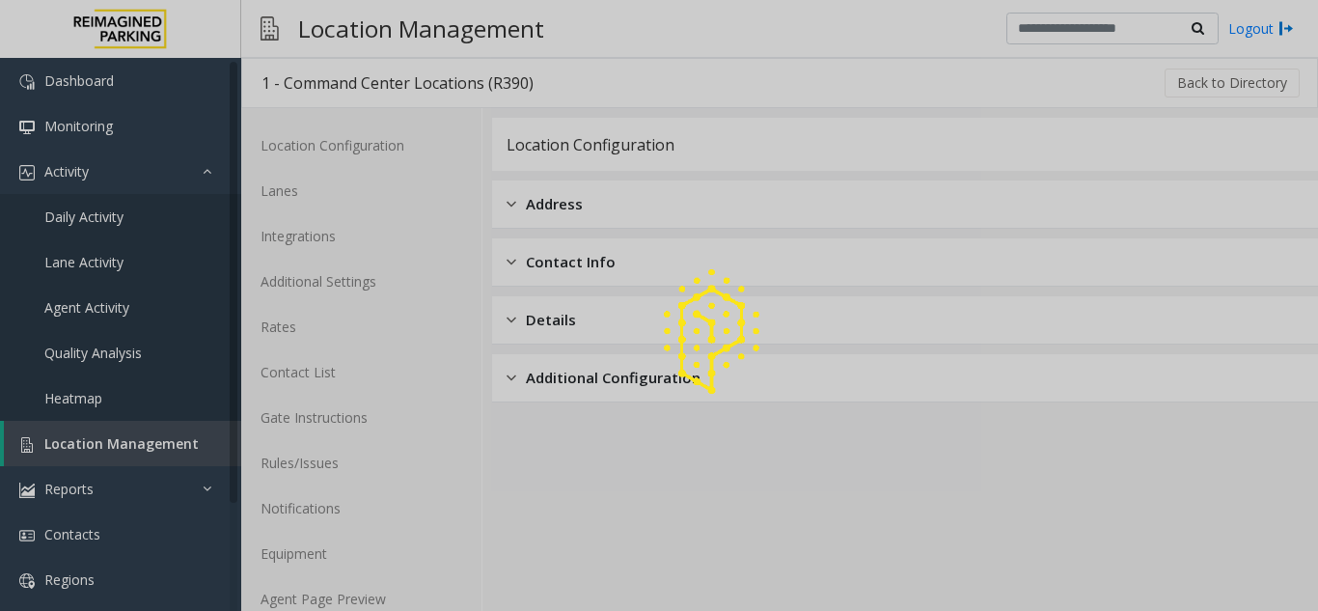
click at [149, 435] on div at bounding box center [659, 305] width 1318 height 611
click at [149, 435] on span "Location Management" at bounding box center [121, 443] width 154 height 18
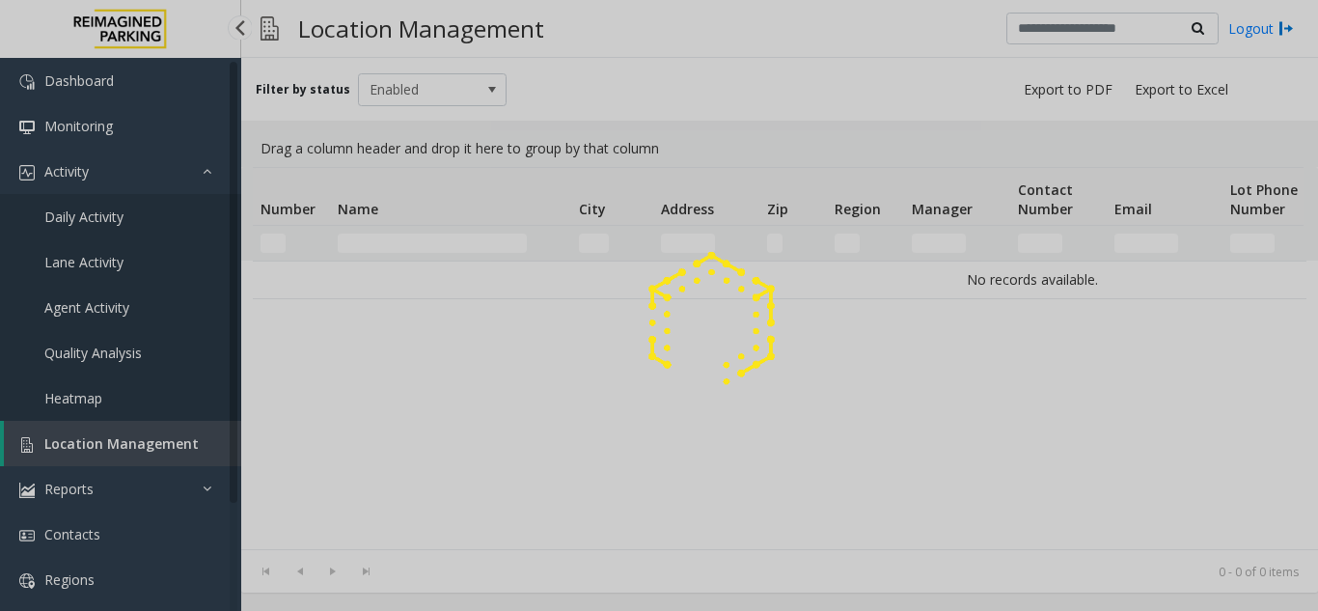
click at [149, 435] on div at bounding box center [659, 305] width 1318 height 611
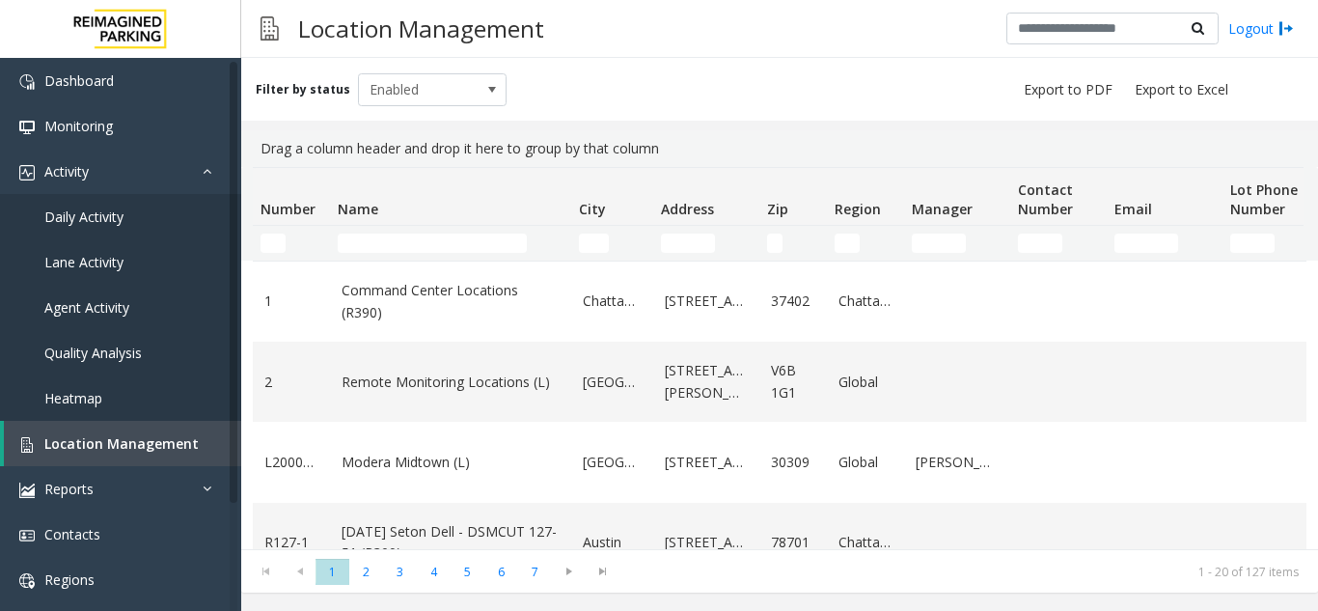
click at [446, 65] on div "Filter by status Enabled" at bounding box center [779, 89] width 1077 height 63
click at [442, 97] on span "Enabled" at bounding box center [418, 89] width 118 height 31
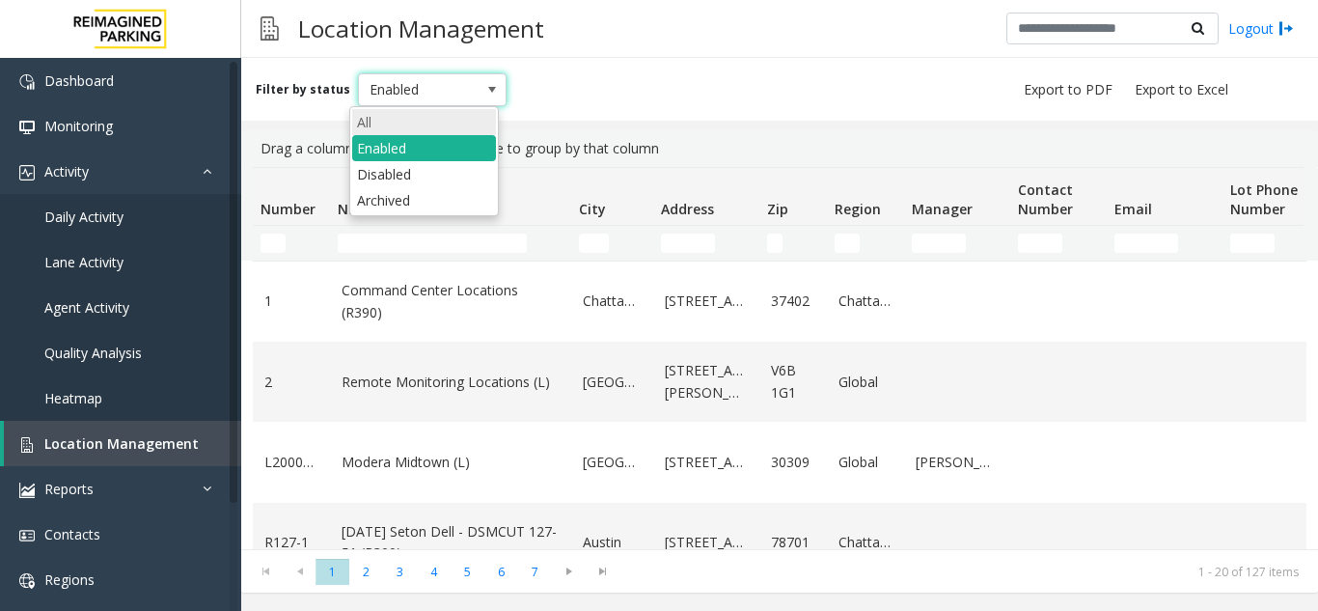
click at [388, 129] on li "All" at bounding box center [424, 122] width 144 height 26
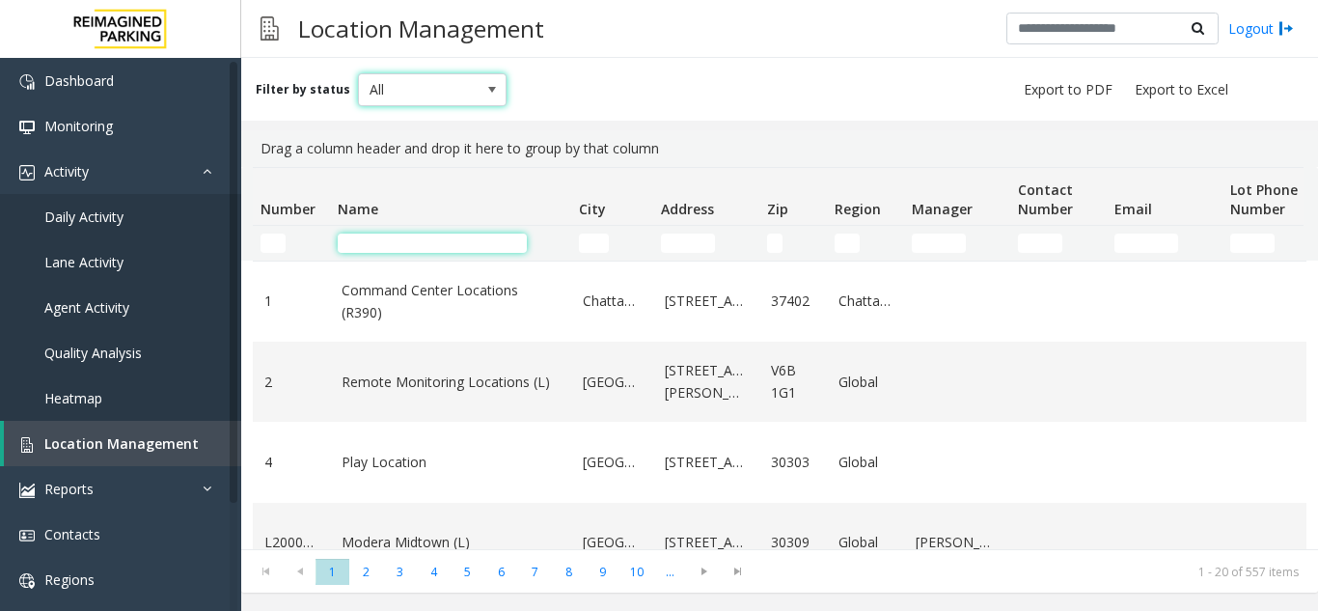
click at [378, 250] on input "Name Filter" at bounding box center [432, 243] width 189 height 19
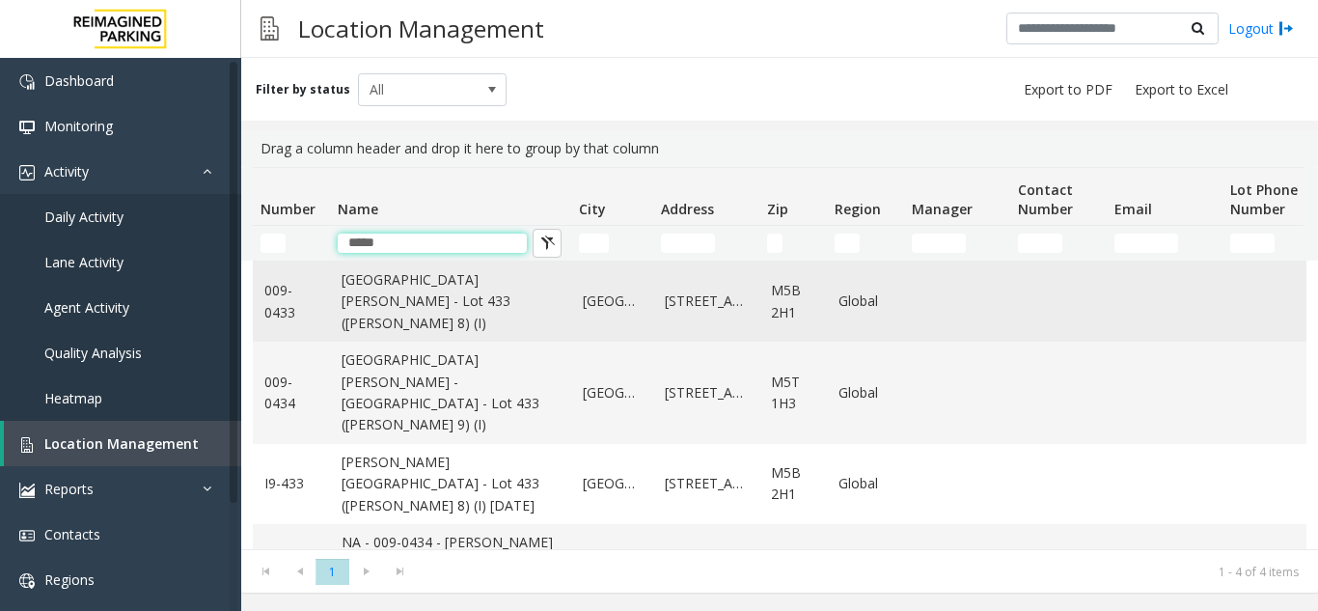
type input "*****"
click at [385, 312] on link "[GEOGRAPHIC_DATA][PERSON_NAME] - Lot 433 ([PERSON_NAME] 8) (I)" at bounding box center [451, 301] width 218 height 65
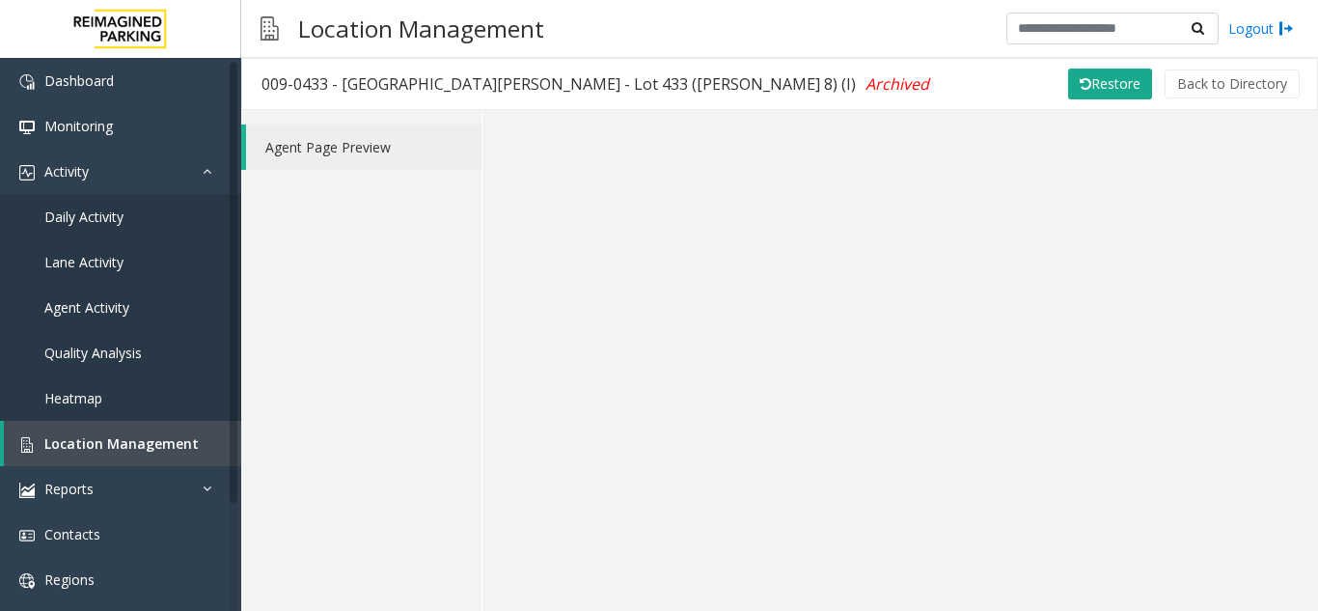
click at [404, 585] on div "Agent Page Preview" at bounding box center [361, 360] width 241 height 501
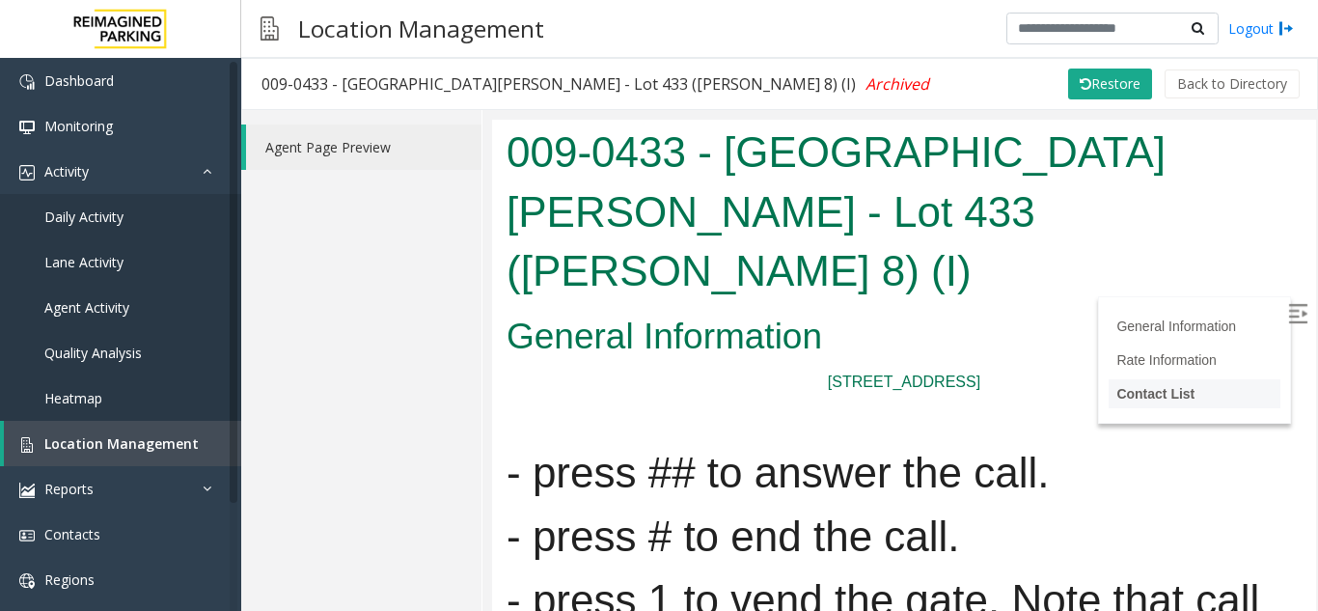
scroll to position [97, 0]
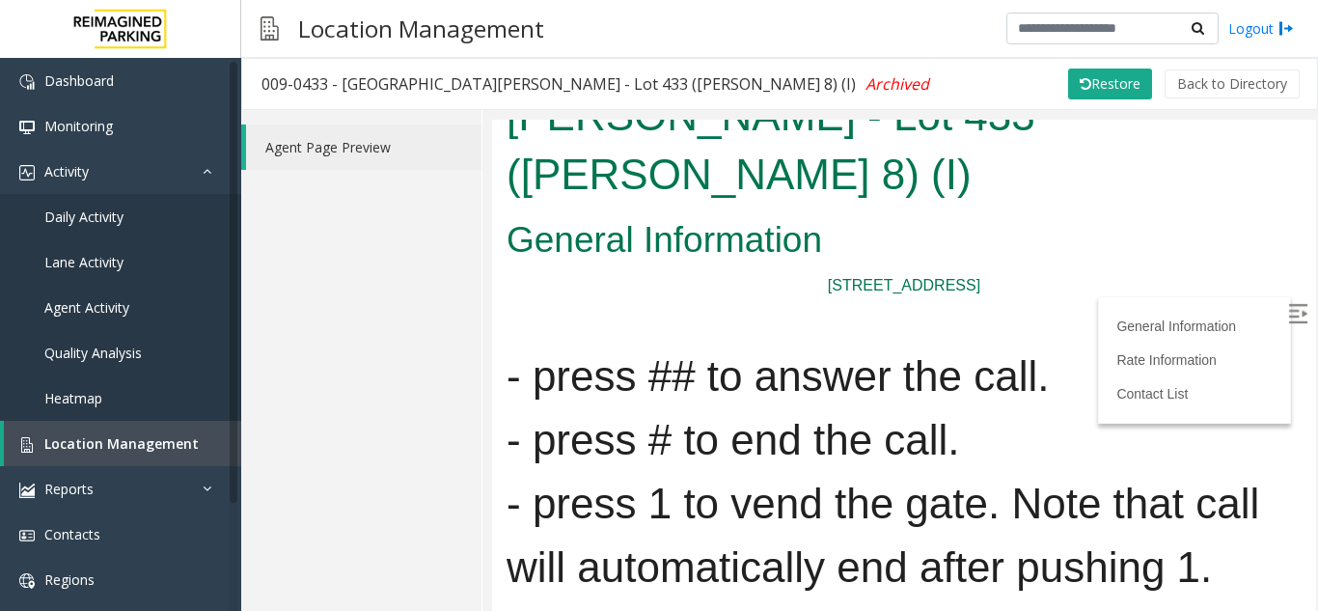
click at [1288, 309] on img at bounding box center [1297, 312] width 19 height 19
click at [138, 447] on span "Location Management" at bounding box center [121, 443] width 154 height 18
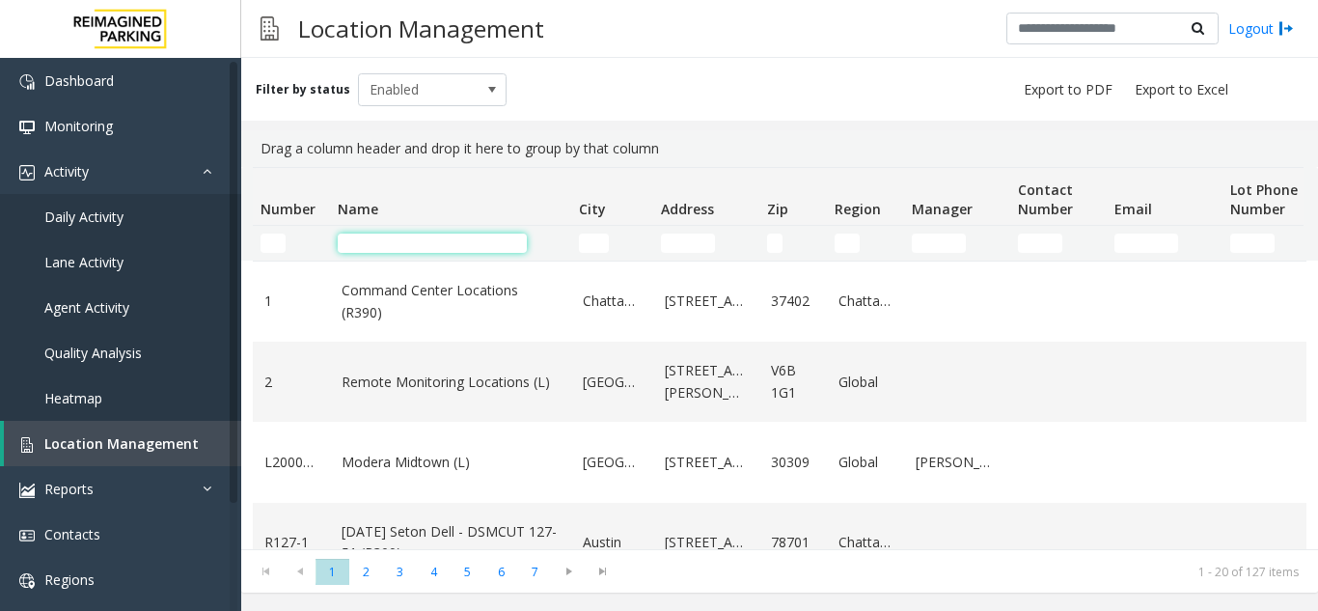
click at [396, 237] on input "Name Filter" at bounding box center [432, 243] width 189 height 19
click at [478, 69] on div "Filter by status Enabled" at bounding box center [779, 89] width 1077 height 63
click at [593, 9] on div "Location Management Logout" at bounding box center [779, 29] width 1077 height 58
click at [134, 215] on link "Daily Activity" at bounding box center [120, 216] width 241 height 45
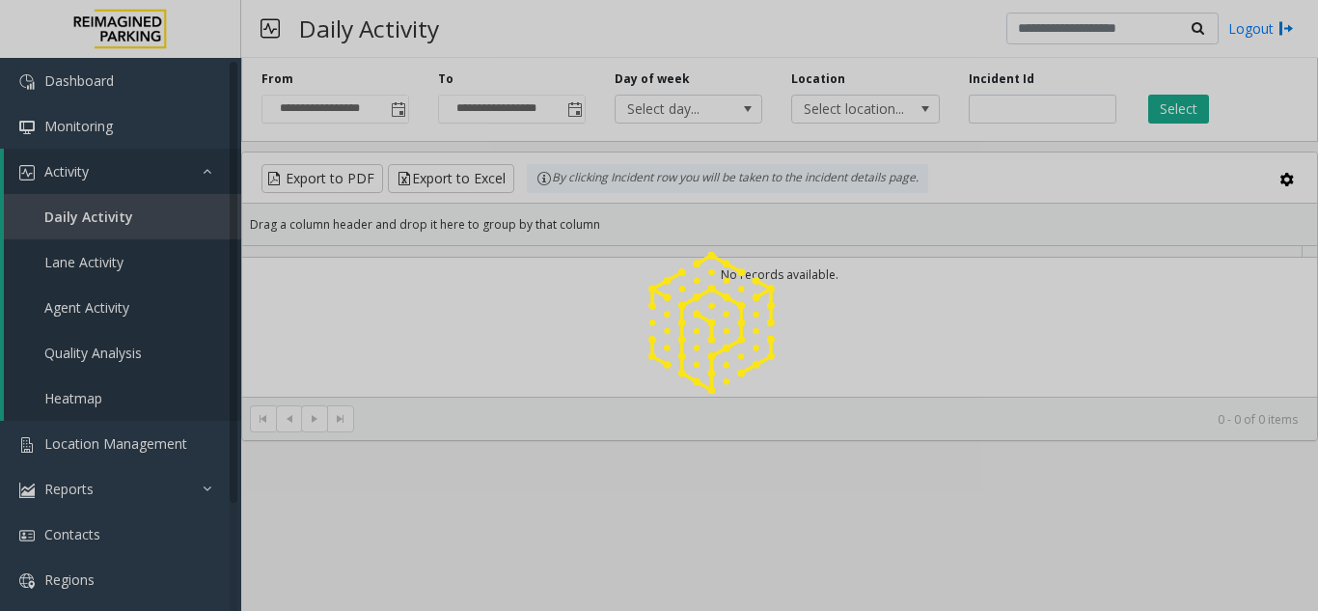
click at [1061, 114] on div at bounding box center [659, 305] width 1318 height 611
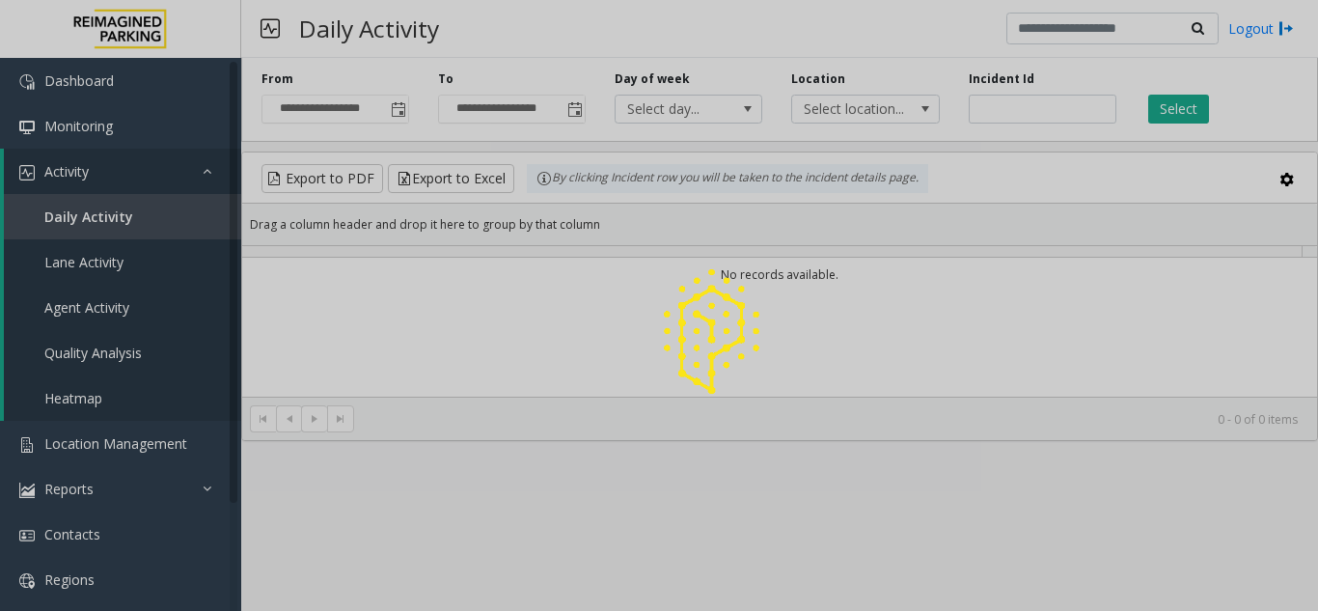
click at [1045, 106] on div at bounding box center [659, 305] width 1318 height 611
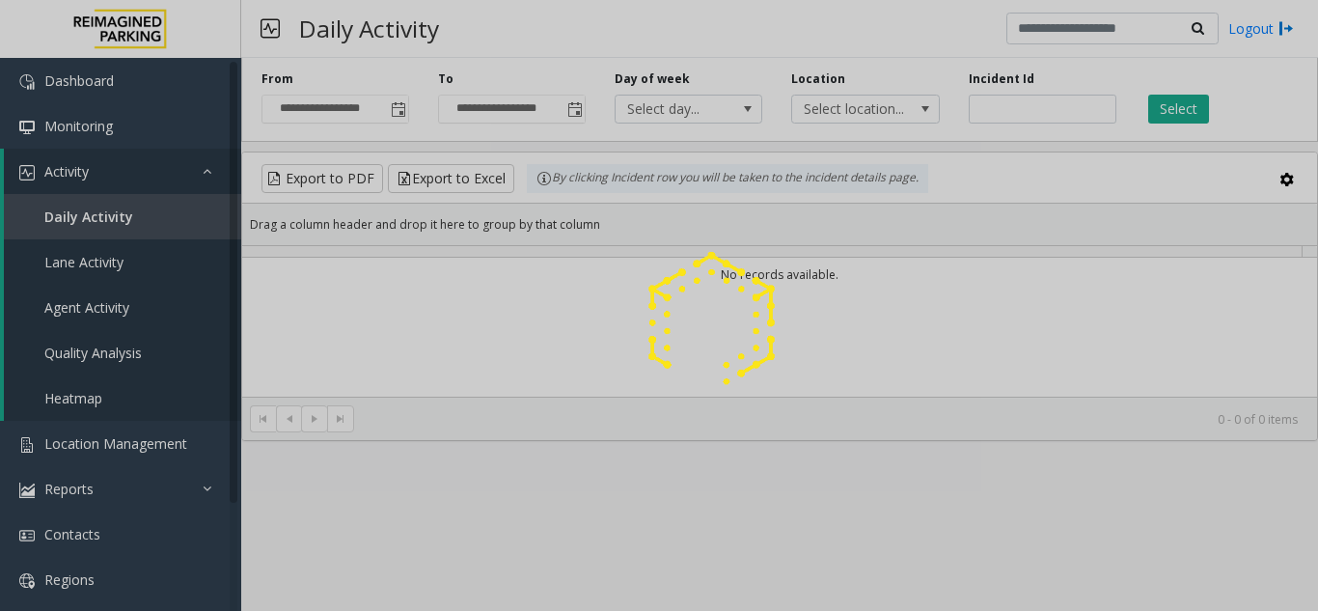
click at [1045, 106] on div at bounding box center [659, 305] width 1318 height 611
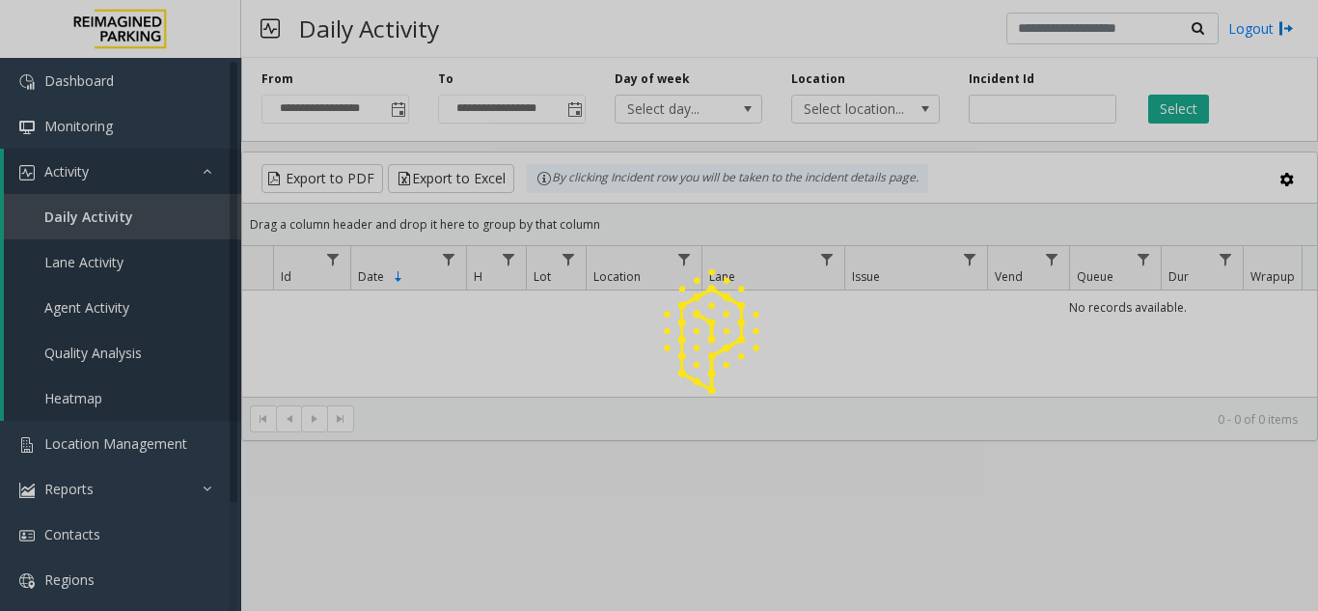
click at [1045, 106] on div at bounding box center [659, 305] width 1318 height 611
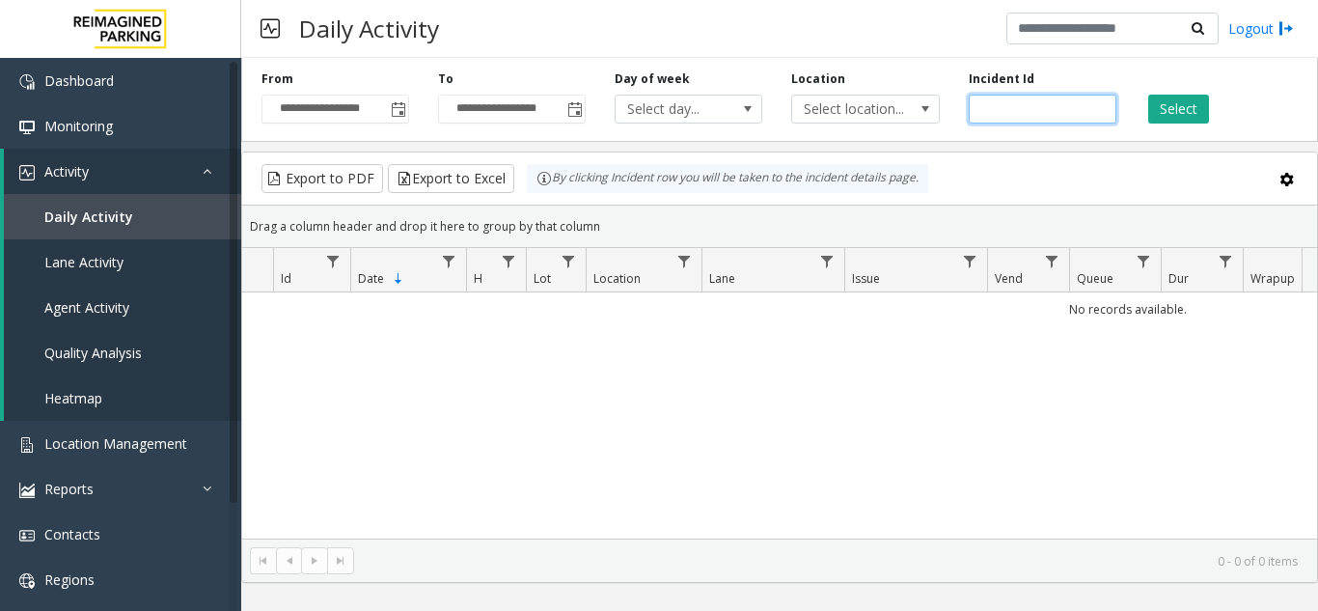
click at [1003, 103] on input "number" at bounding box center [1043, 109] width 148 height 29
paste input "*******"
type input "*******"
click at [1185, 117] on button "Select" at bounding box center [1179, 109] width 61 height 29
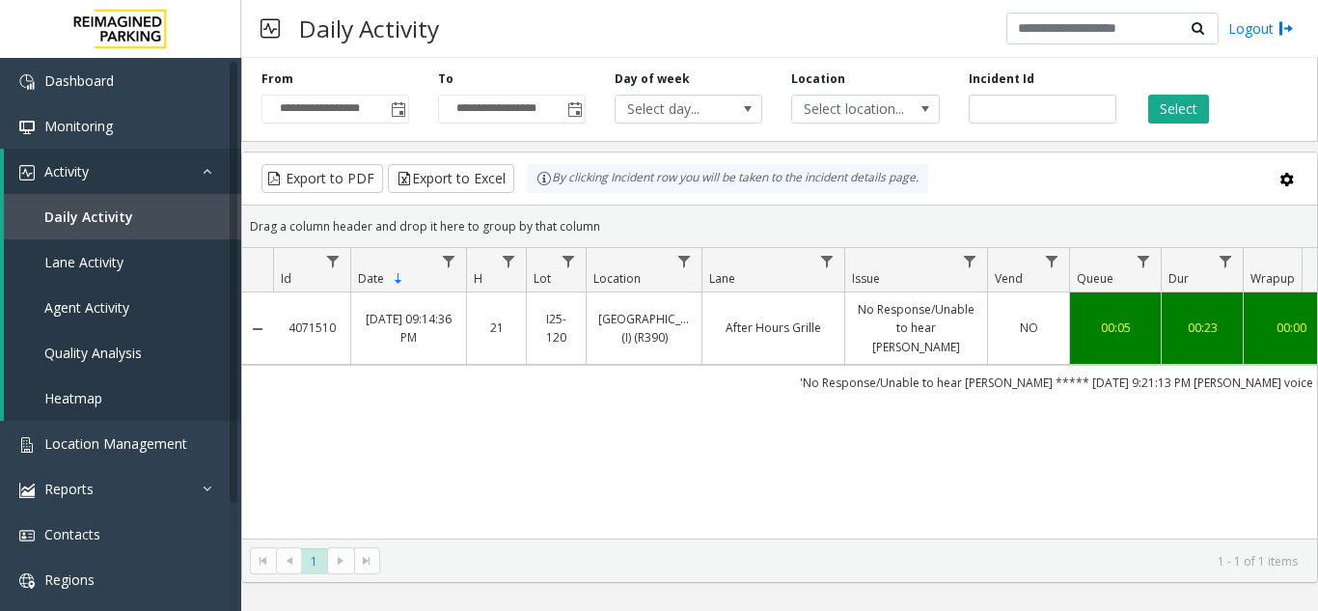
click at [762, 307] on td "After Hours Grille" at bounding box center [773, 328] width 143 height 72
